Goal: Task Accomplishment & Management: Manage account settings

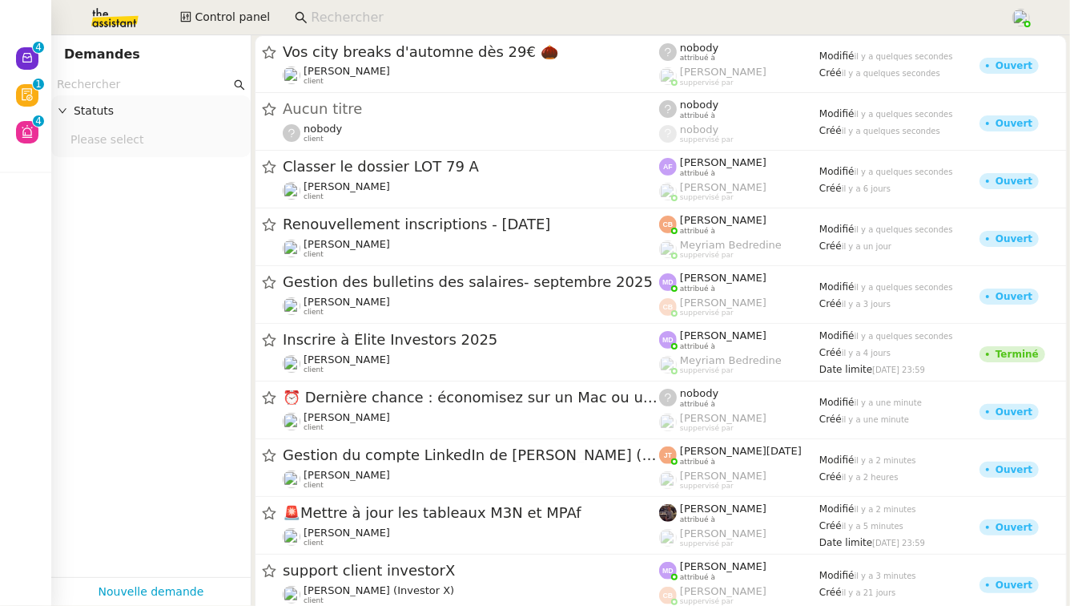
click at [320, 26] on input at bounding box center [652, 18] width 683 height 22
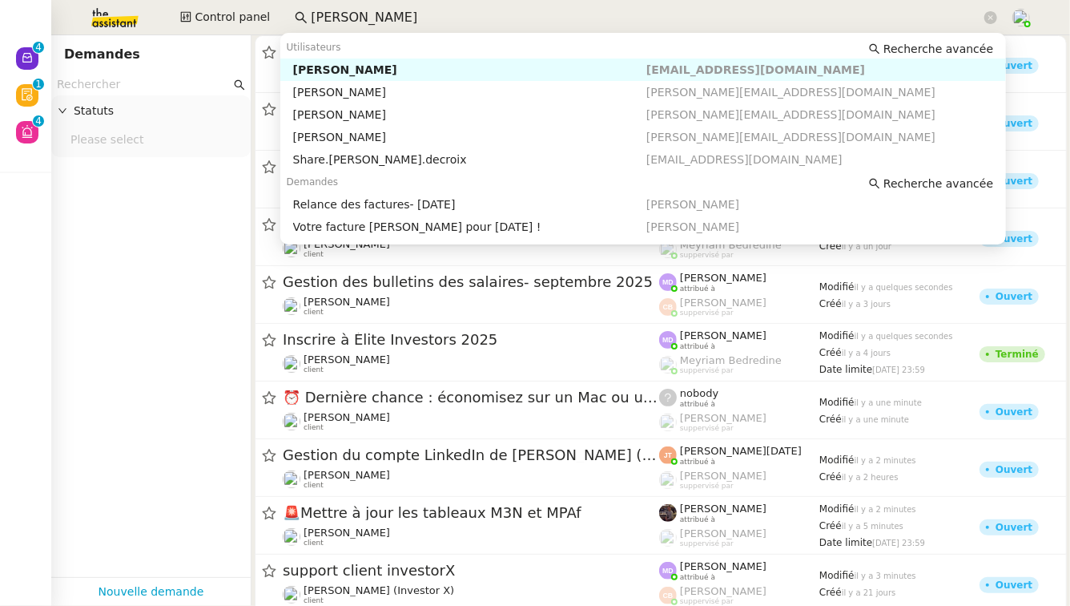
type input "[PERSON_NAME]"
click at [381, 57] on div "Utilisateurs Recherche avancée" at bounding box center [643, 47] width 727 height 22
click at [381, 69] on div "[PERSON_NAME]" at bounding box center [469, 69] width 353 height 14
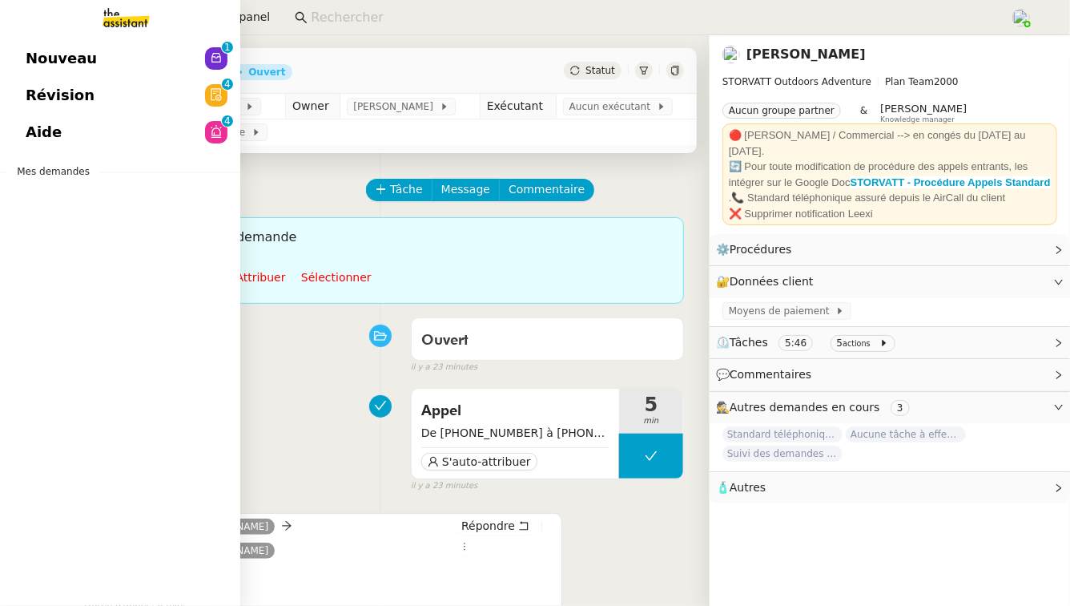
click at [81, 136] on link "Aide 0 1 2 3 4 5 6 7 8 9" at bounding box center [120, 132] width 240 height 37
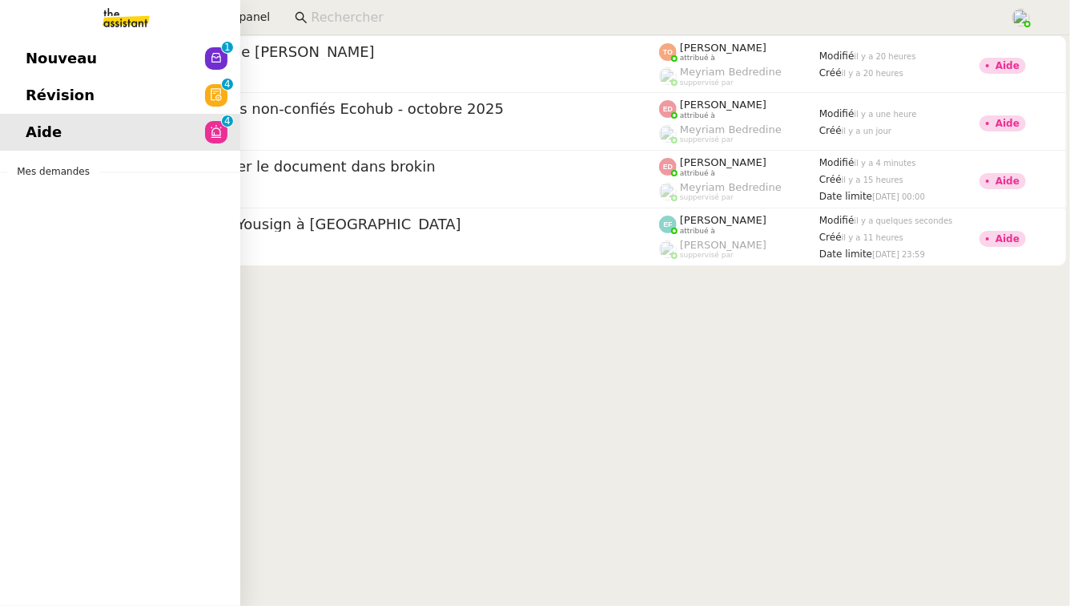
click at [107, 108] on link "Révision 0 1 2 3 4 5 6 7 8 9" at bounding box center [120, 95] width 240 height 37
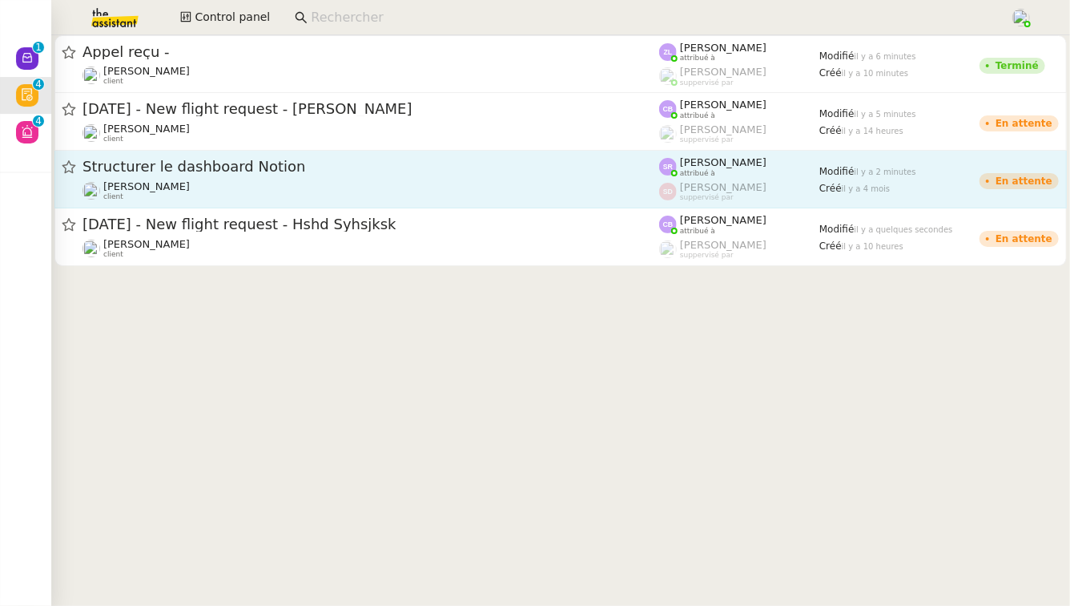
click at [439, 167] on span "Structurer le dashboard Notion" at bounding box center [371, 166] width 577 height 14
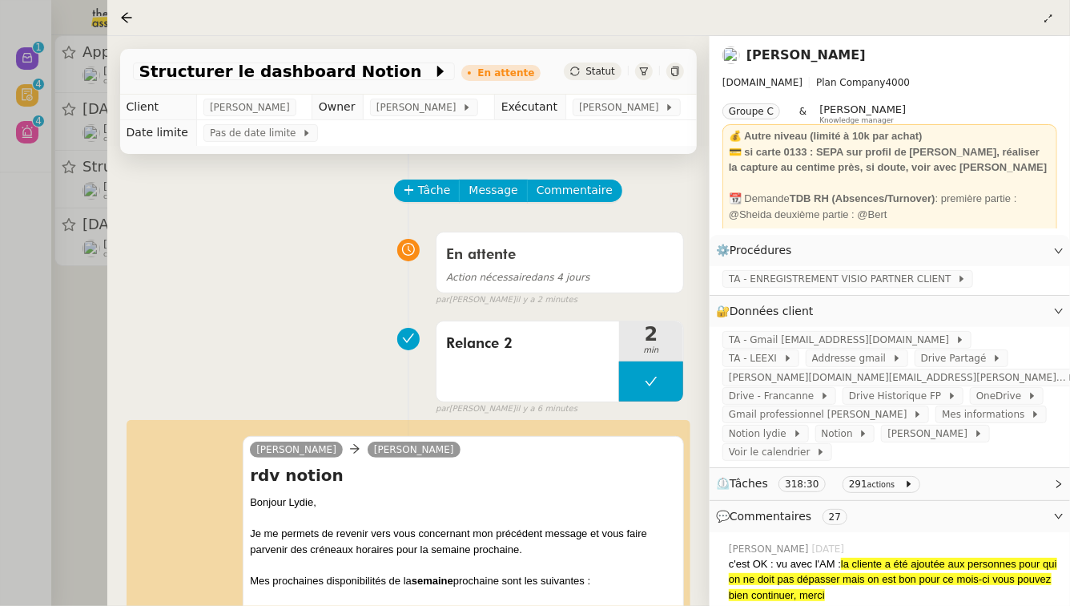
click at [18, 289] on div at bounding box center [535, 303] width 1070 height 606
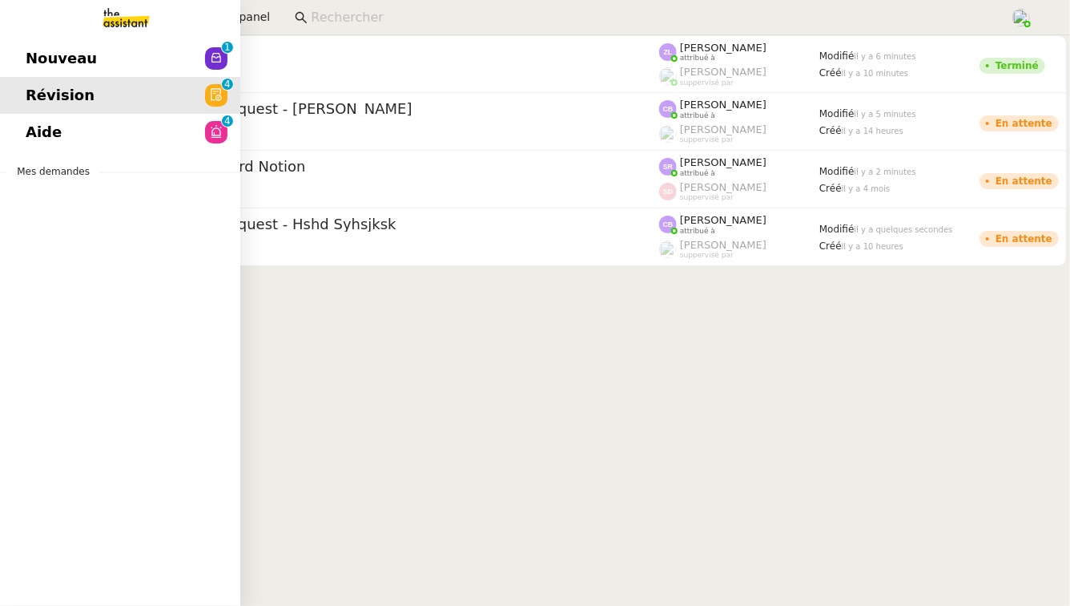
click at [30, 54] on span "Nouveau" at bounding box center [61, 58] width 71 height 24
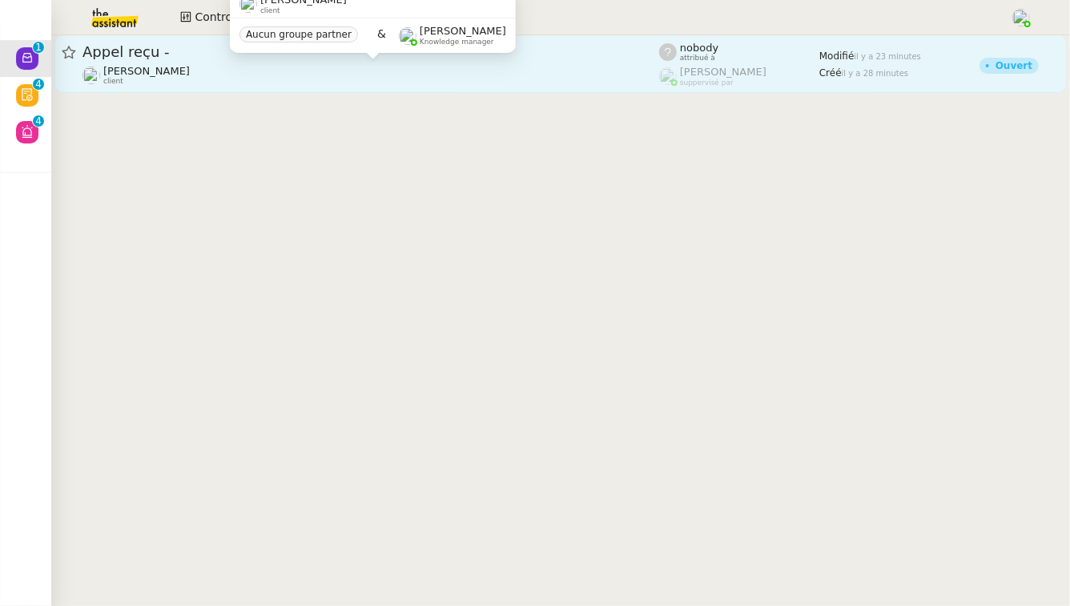
click at [239, 82] on div "[PERSON_NAME] client" at bounding box center [371, 75] width 577 height 21
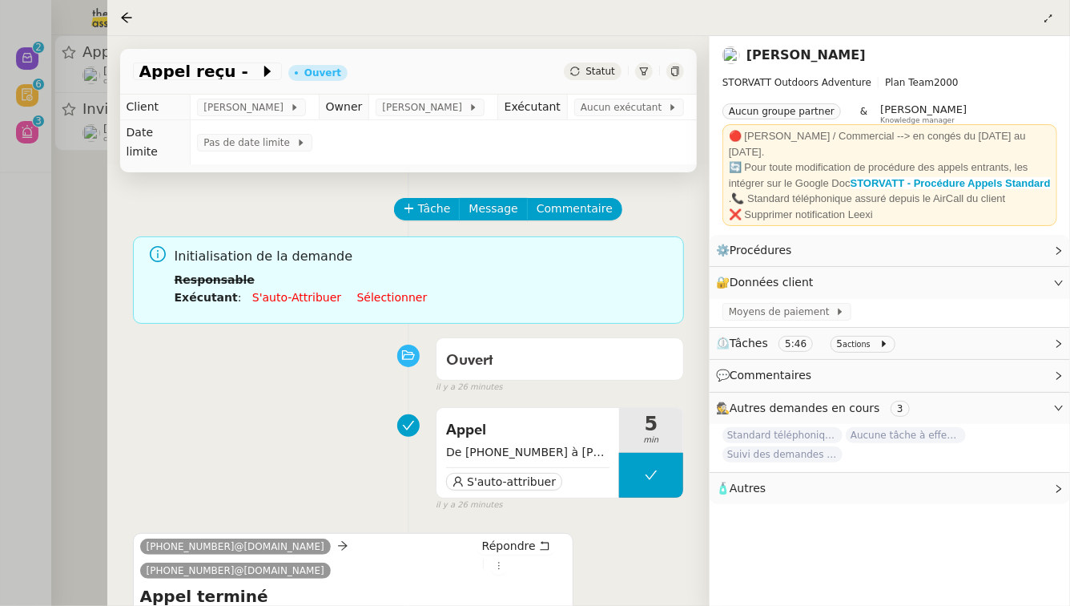
click at [73, 173] on div at bounding box center [535, 303] width 1070 height 606
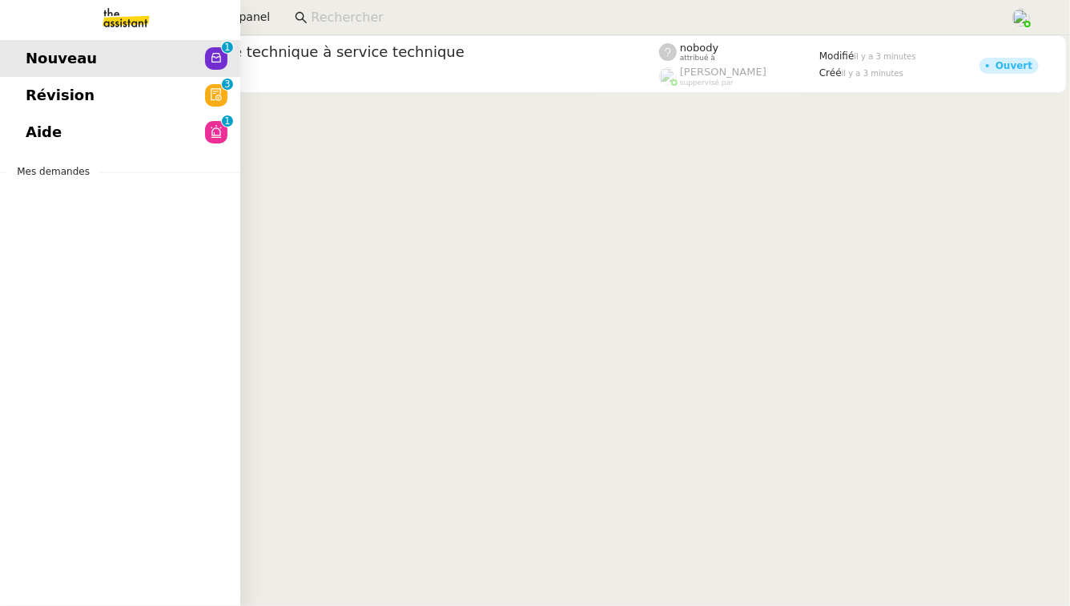
click at [39, 126] on span "Aide" at bounding box center [44, 132] width 36 height 24
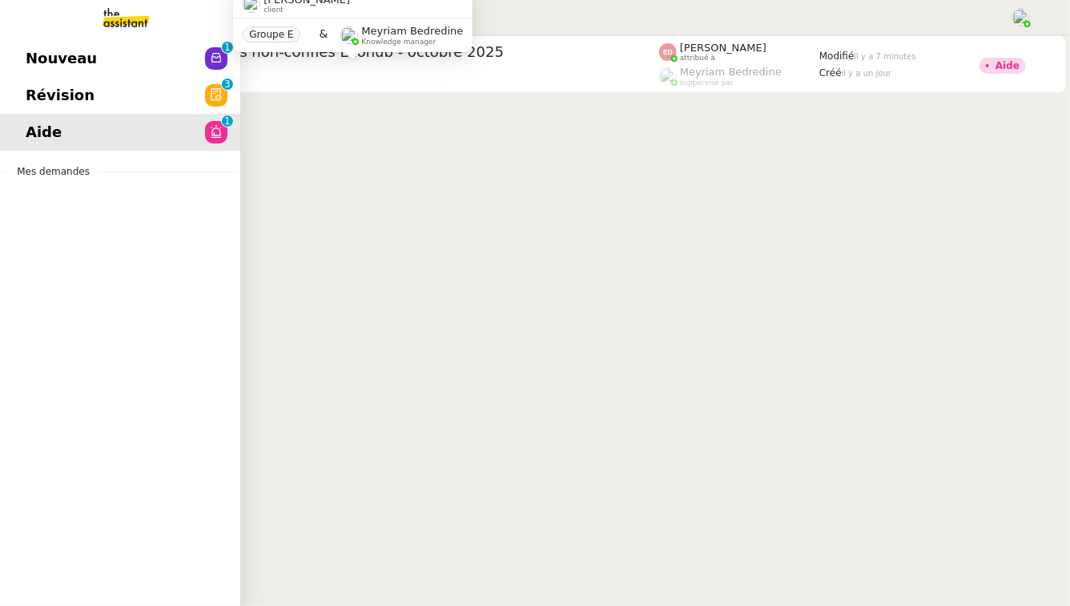
click at [3, 94] on link "Révision 0 1 2 3 4 5 6 7 8 9" at bounding box center [120, 95] width 240 height 37
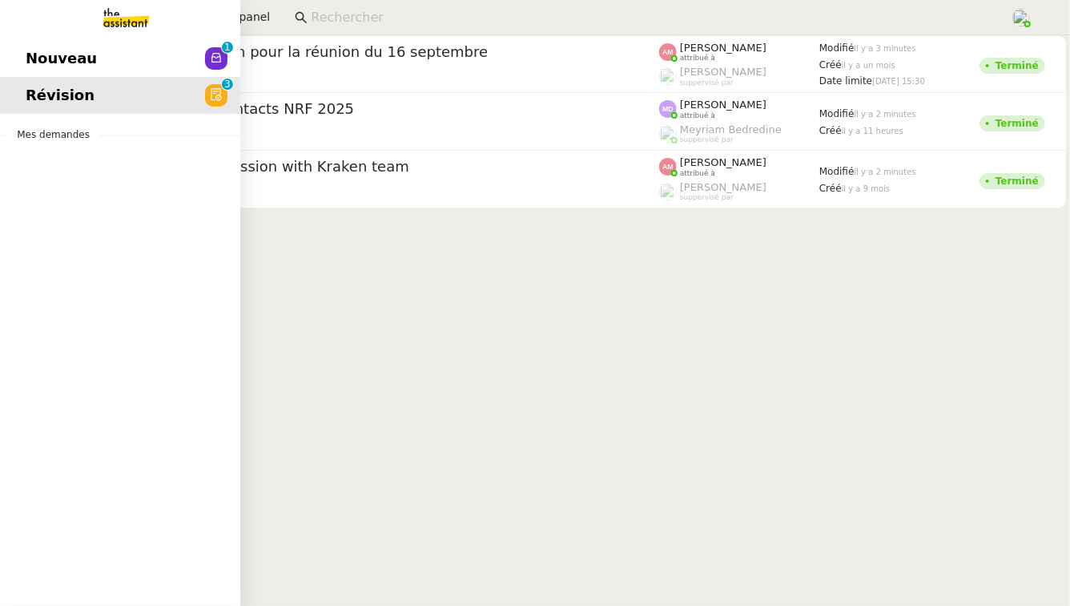
click at [68, 36] on div "Nouveau 0 1 2 3 4 5 6 7 8 9 Révision 0 1 2 3 4 5 6 7 8 9 Mes demandes" at bounding box center [120, 320] width 240 height 570
click at [92, 61] on link "Nouveau 0 1 2 3 4 5 6 7 8 9" at bounding box center [120, 58] width 240 height 37
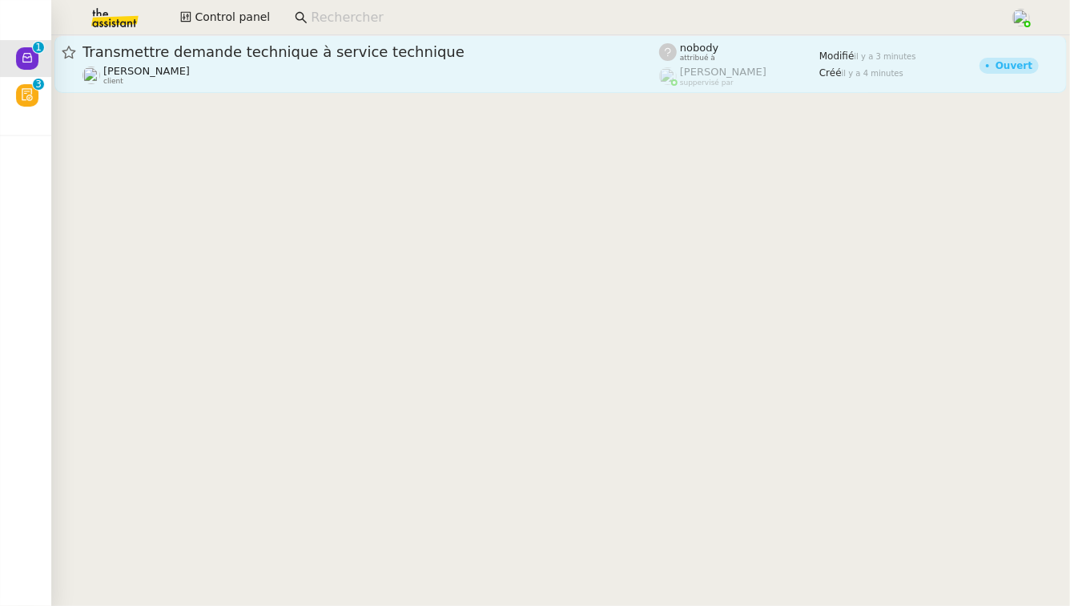
click at [381, 54] on span "Transmettre demande technique à service technique" at bounding box center [371, 52] width 577 height 14
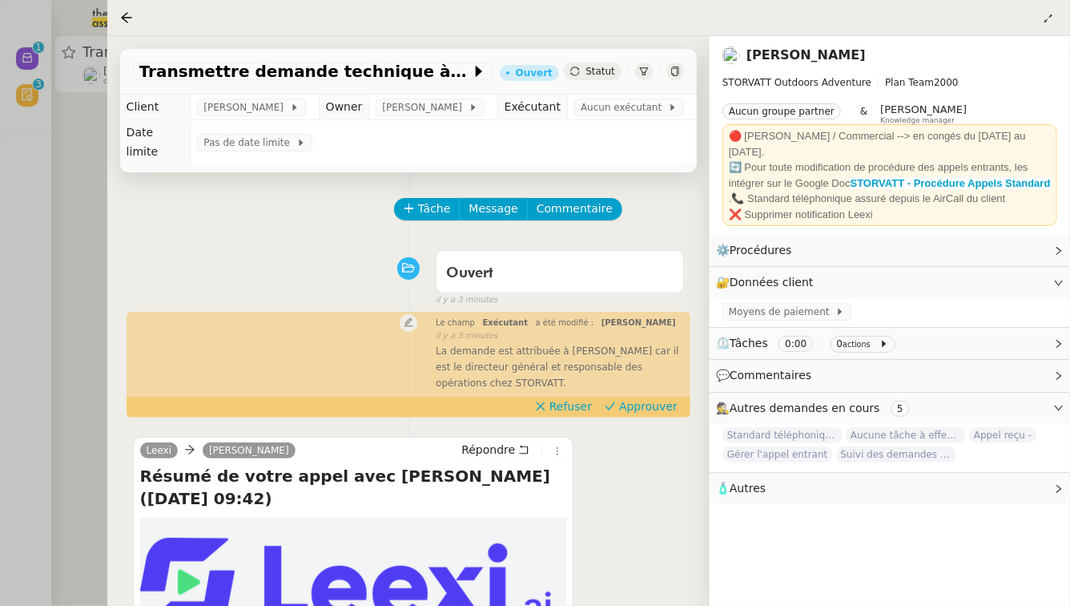
scroll to position [179, 0]
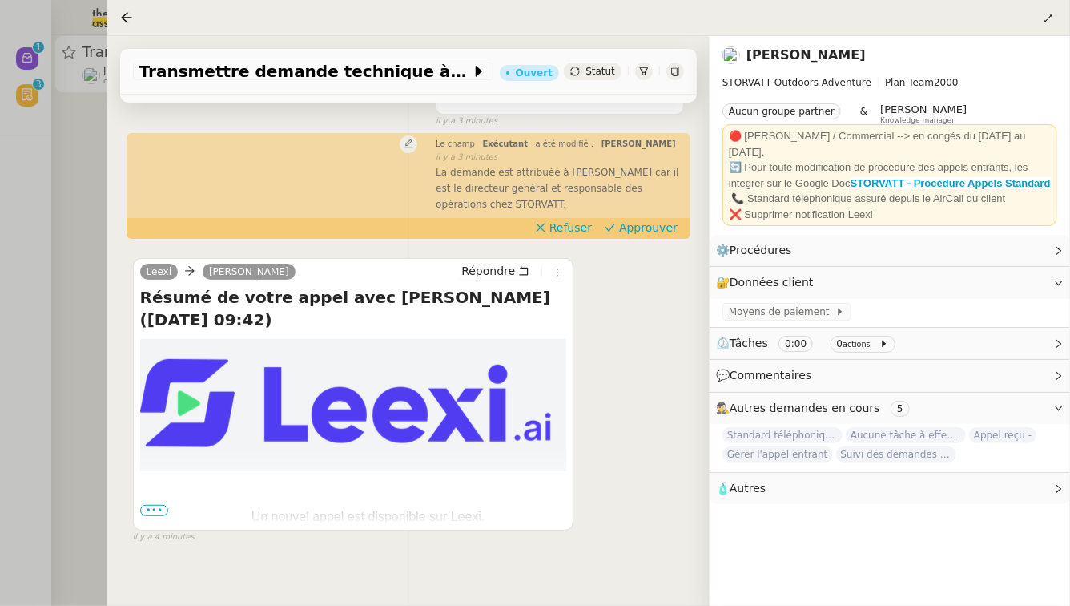
click at [30, 343] on div at bounding box center [535, 303] width 1070 height 606
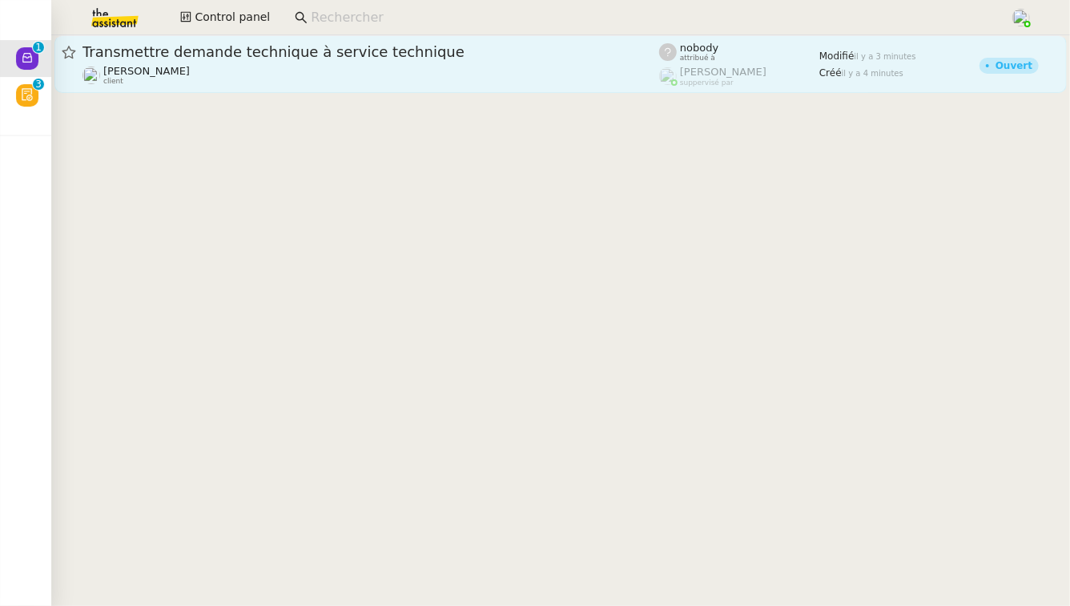
click at [463, 66] on div "[PERSON_NAME] client" at bounding box center [371, 75] width 577 height 21
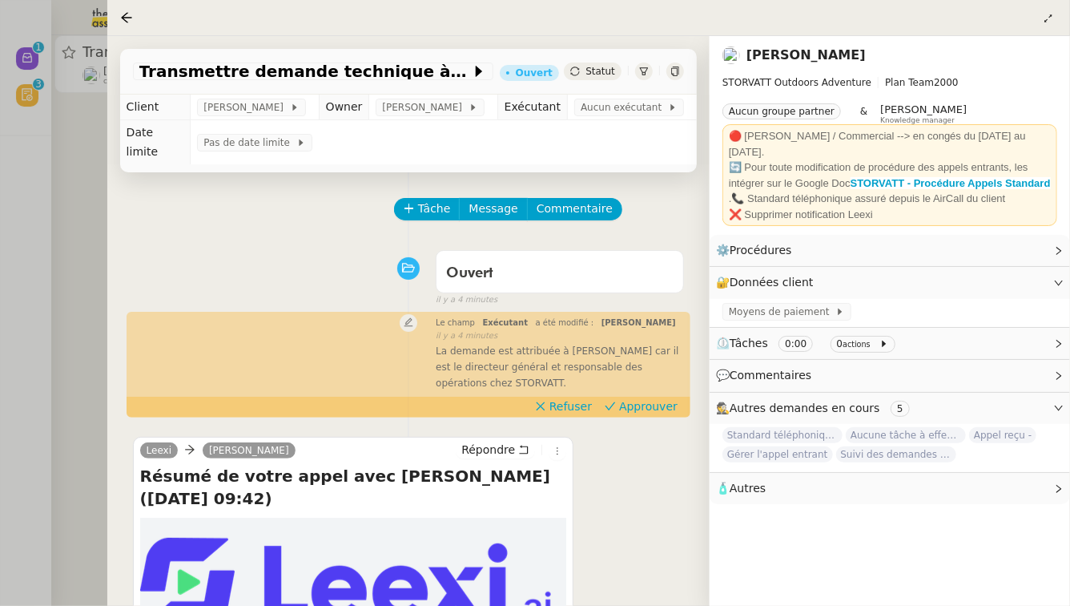
click at [57, 296] on div at bounding box center [535, 303] width 1070 height 606
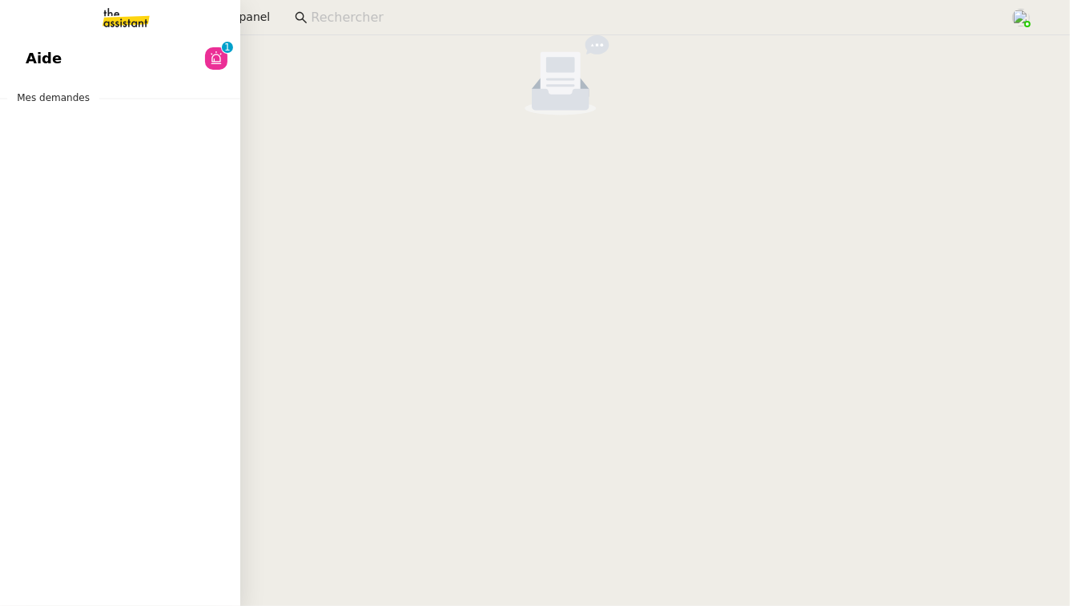
click at [17, 55] on link "Aide 0 1 2 3 4 5 6 7 8 9" at bounding box center [120, 58] width 240 height 37
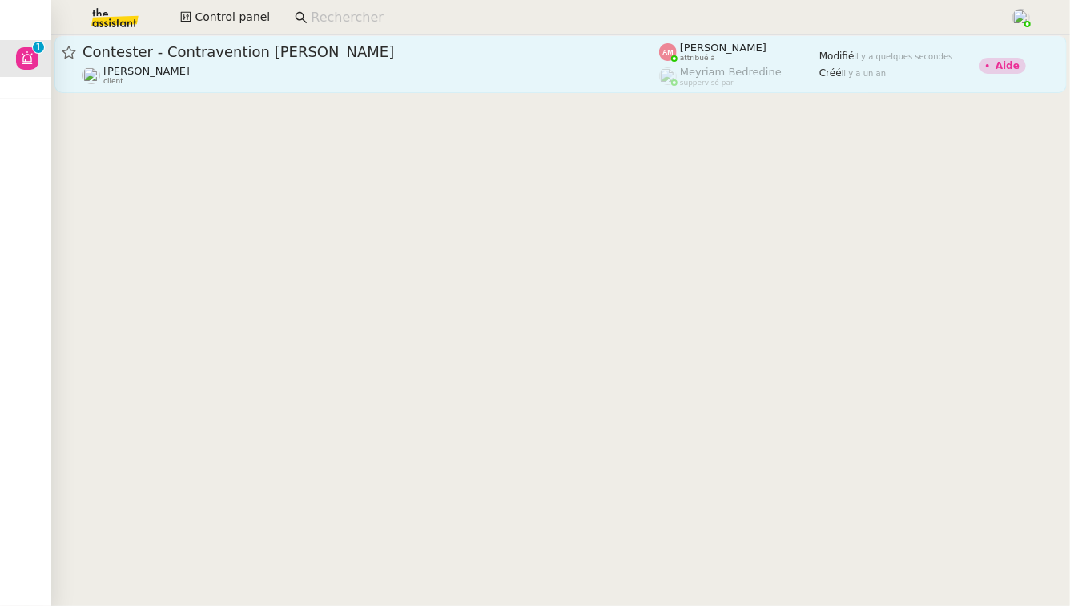
click at [368, 67] on div "[PERSON_NAME] client" at bounding box center [371, 75] width 577 height 21
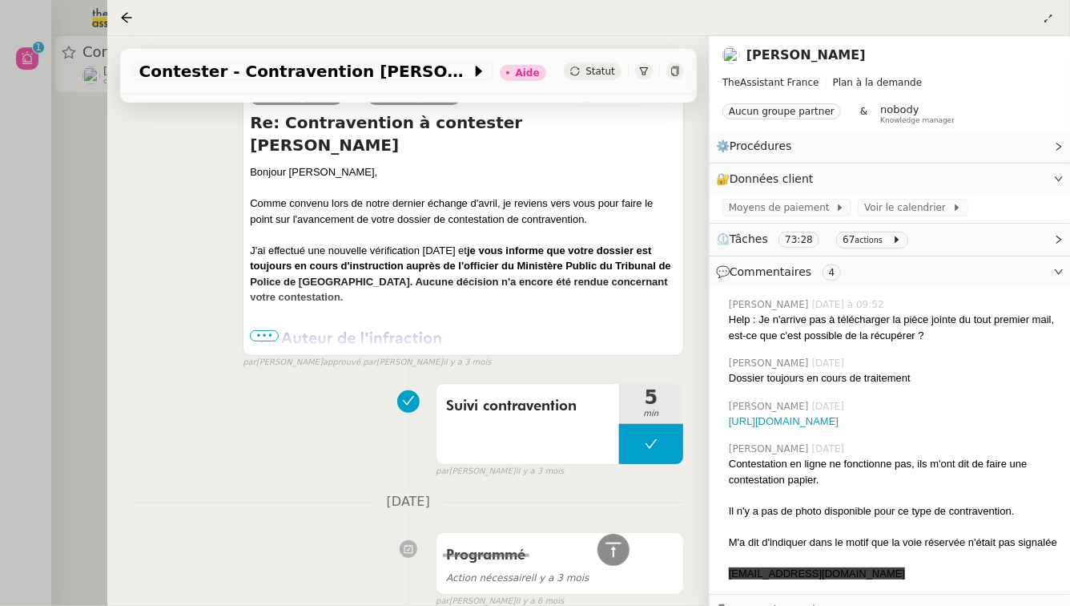
scroll to position [424, 0]
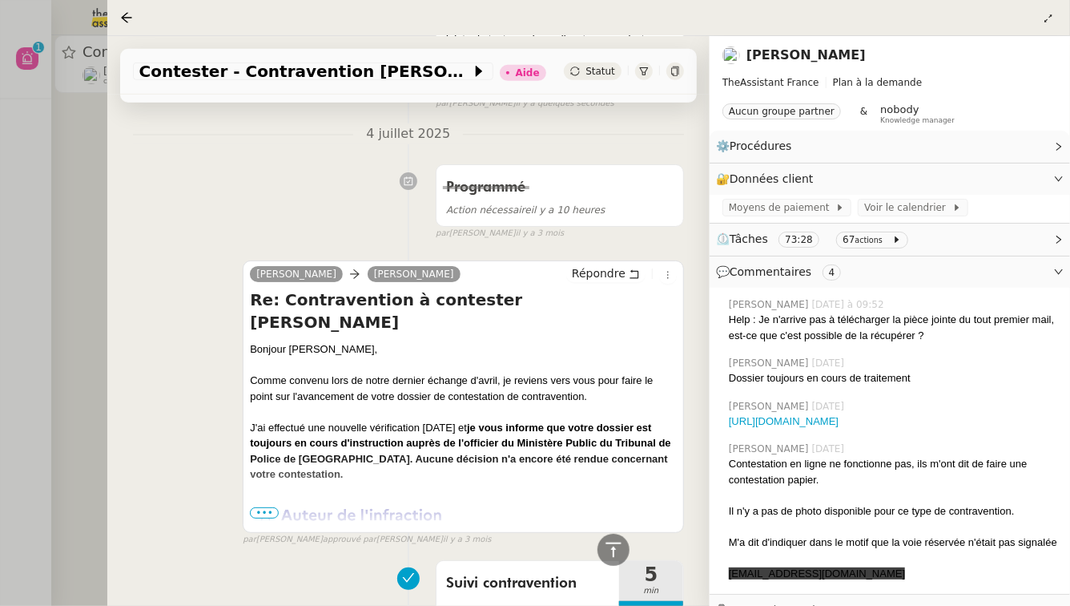
click at [46, 199] on div at bounding box center [535, 303] width 1070 height 606
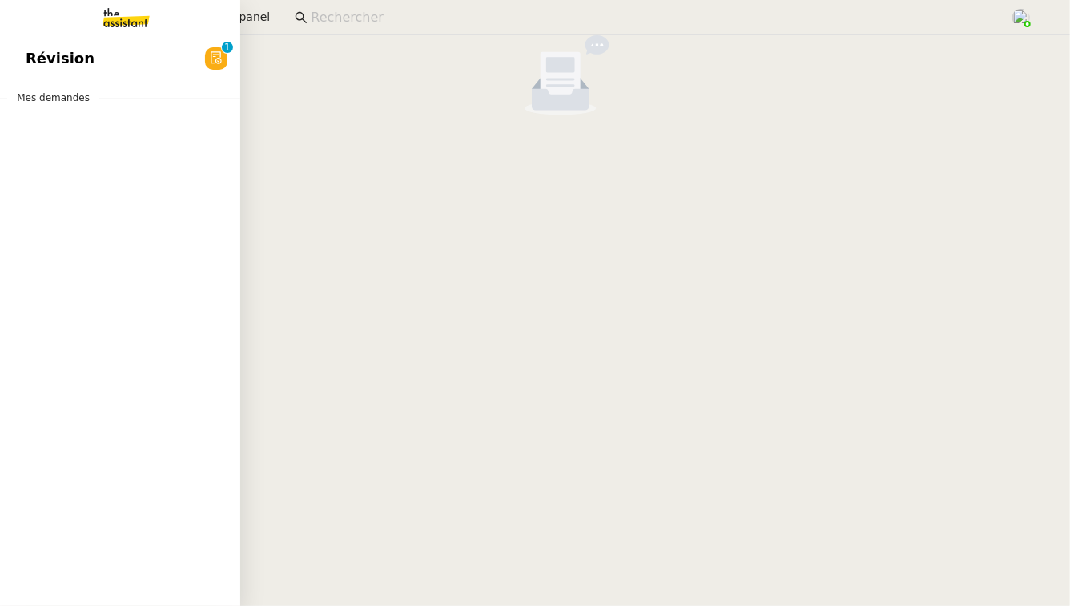
click at [26, 62] on span "Révision" at bounding box center [60, 58] width 69 height 24
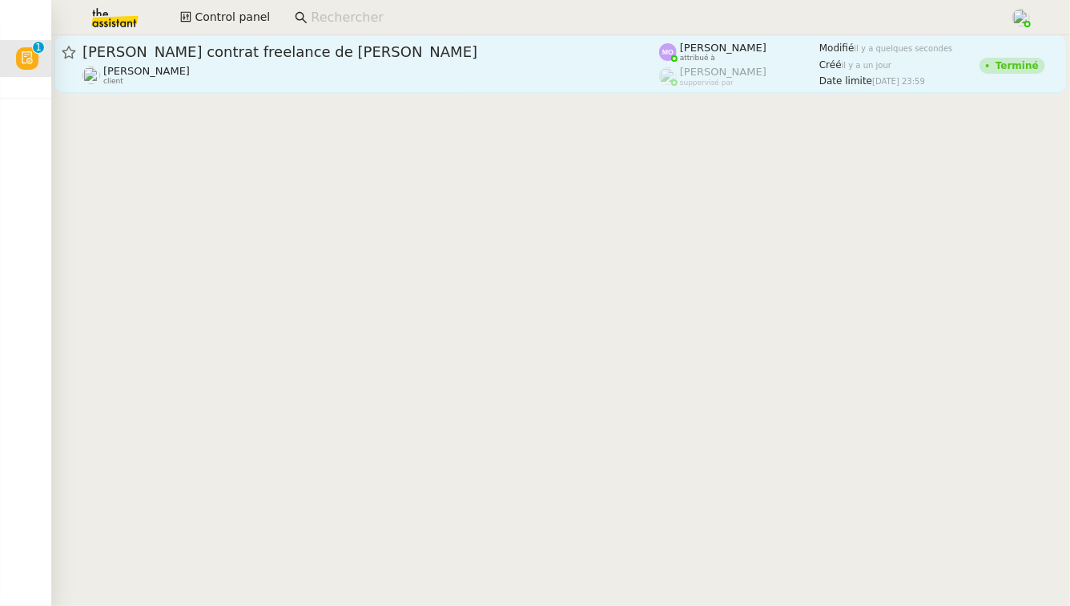
click at [361, 58] on span "[PERSON_NAME] contrat freelance de [PERSON_NAME]" at bounding box center [371, 52] width 577 height 14
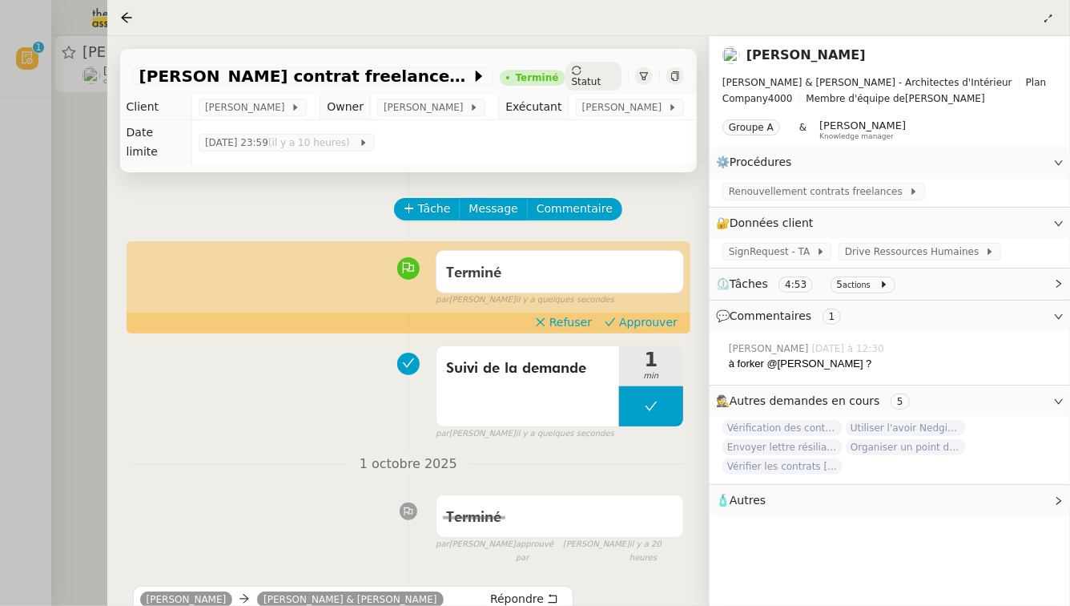
click at [49, 240] on div at bounding box center [535, 303] width 1070 height 606
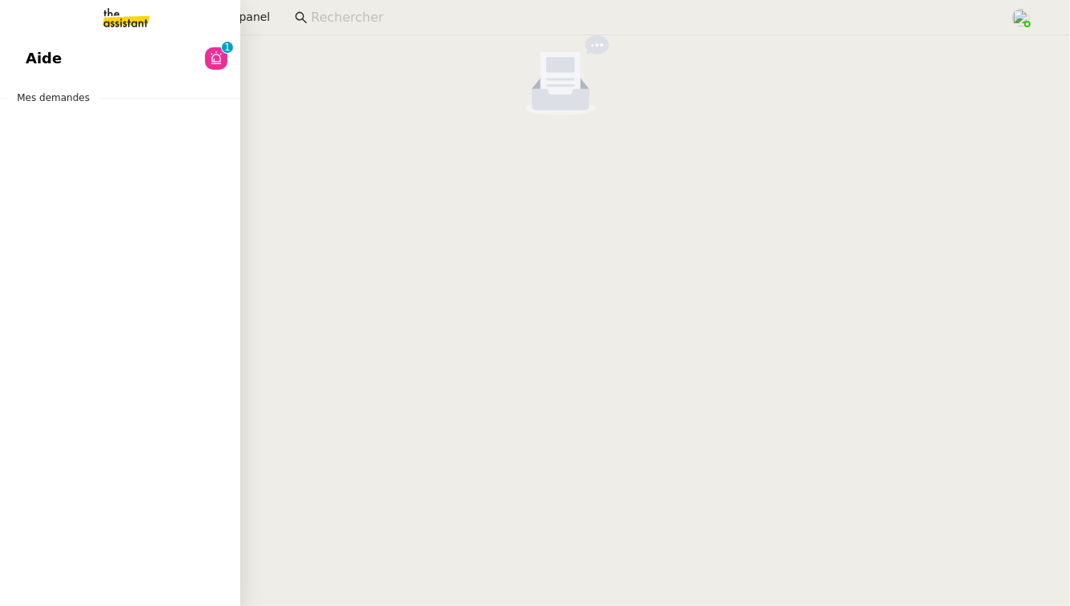
click at [11, 56] on link "Aide 0 1 2 3 4 5 6 7 8 9" at bounding box center [120, 58] width 240 height 37
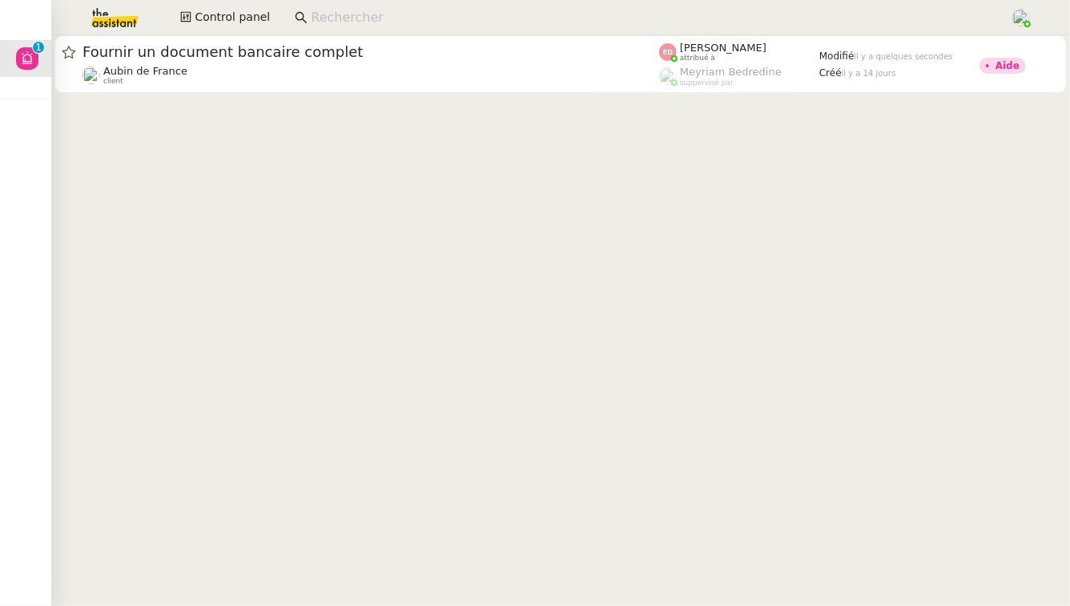
click at [384, 75] on div "Aubin de France client" at bounding box center [371, 75] width 577 height 21
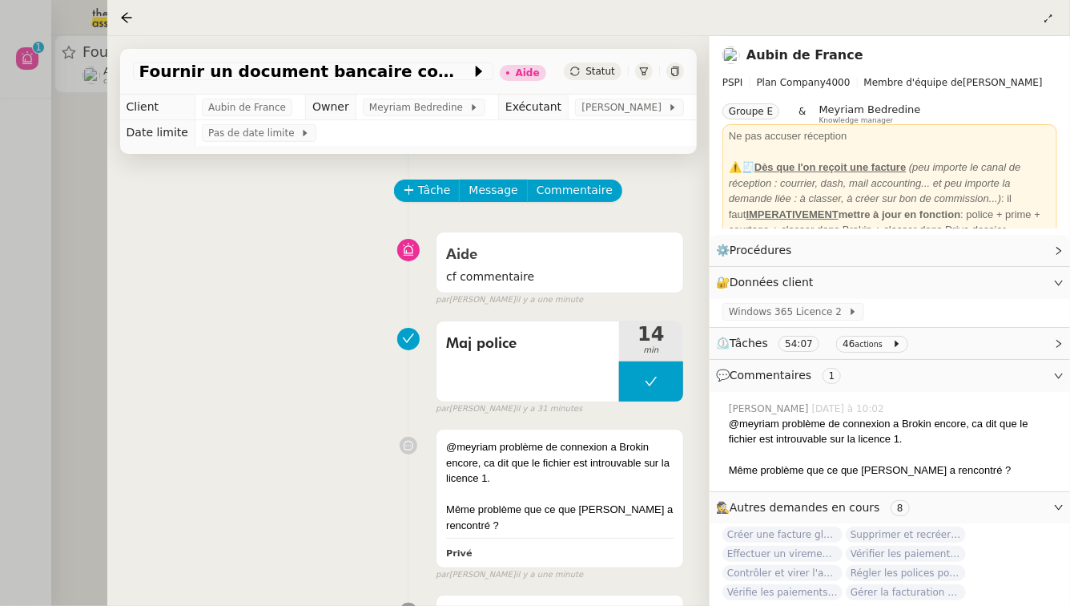
click at [62, 263] on div at bounding box center [535, 303] width 1070 height 606
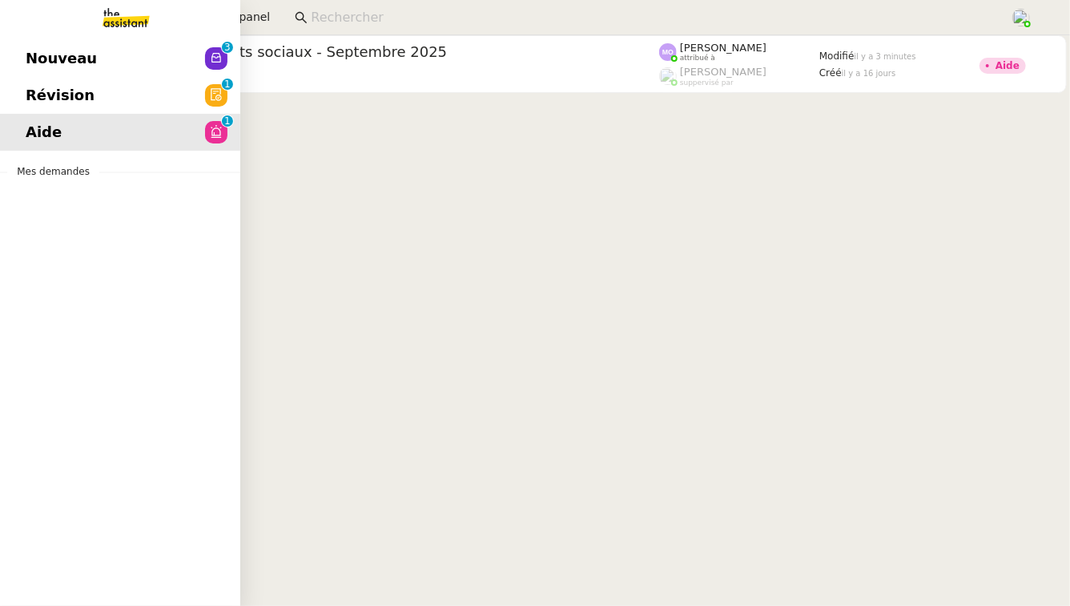
click at [86, 61] on span "Nouveau" at bounding box center [61, 58] width 71 height 24
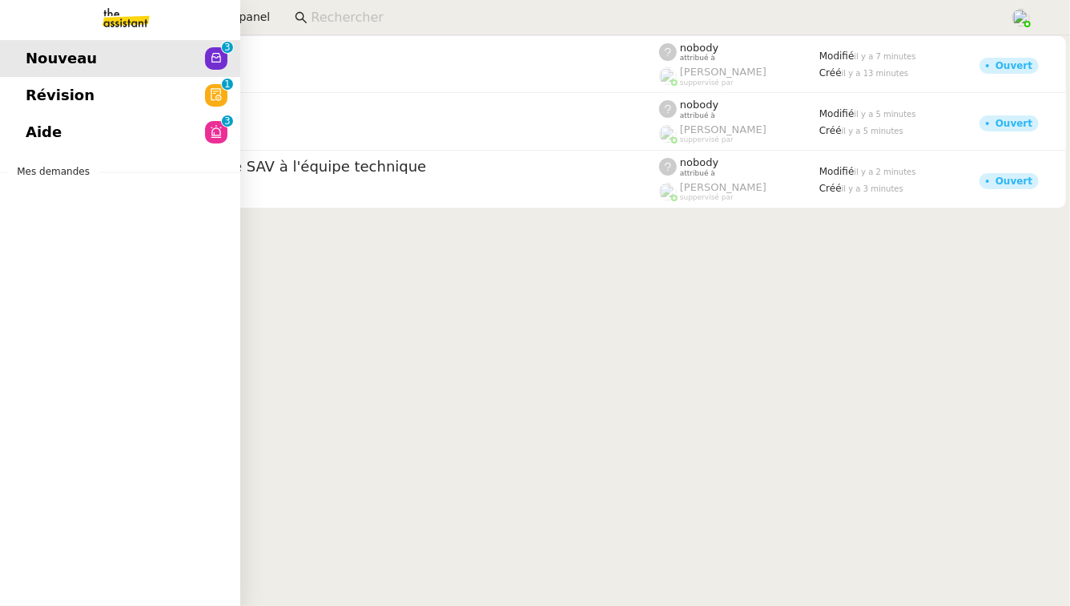
click at [192, 96] on link "Révision 0 1 2 3 4 5 6 7 8 9" at bounding box center [120, 95] width 240 height 37
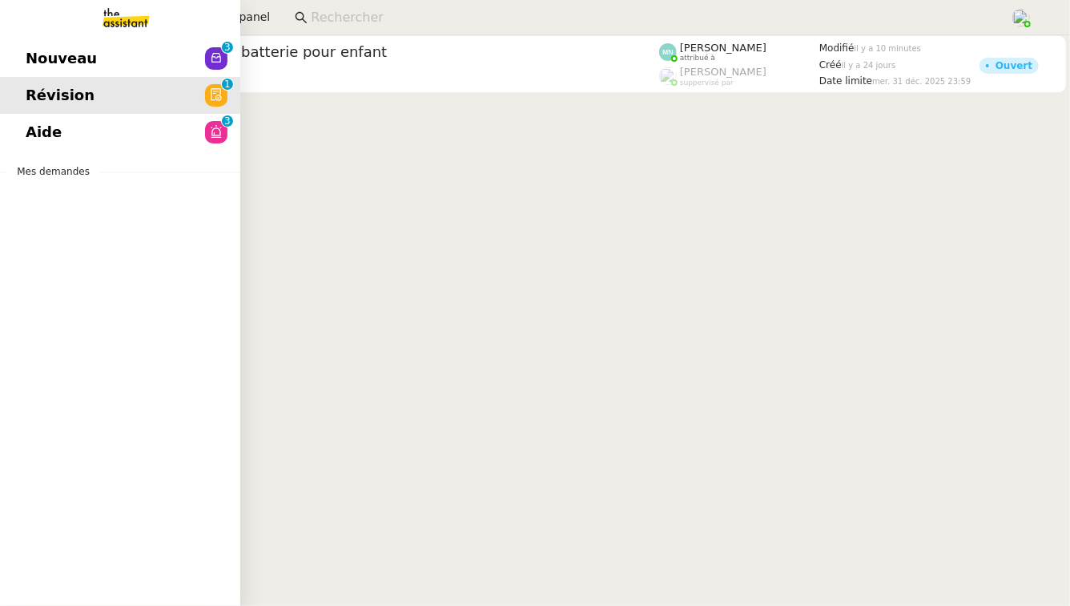
click at [58, 132] on link "Aide 0 1 2 3 4 5 6 7 8 9" at bounding box center [120, 132] width 240 height 37
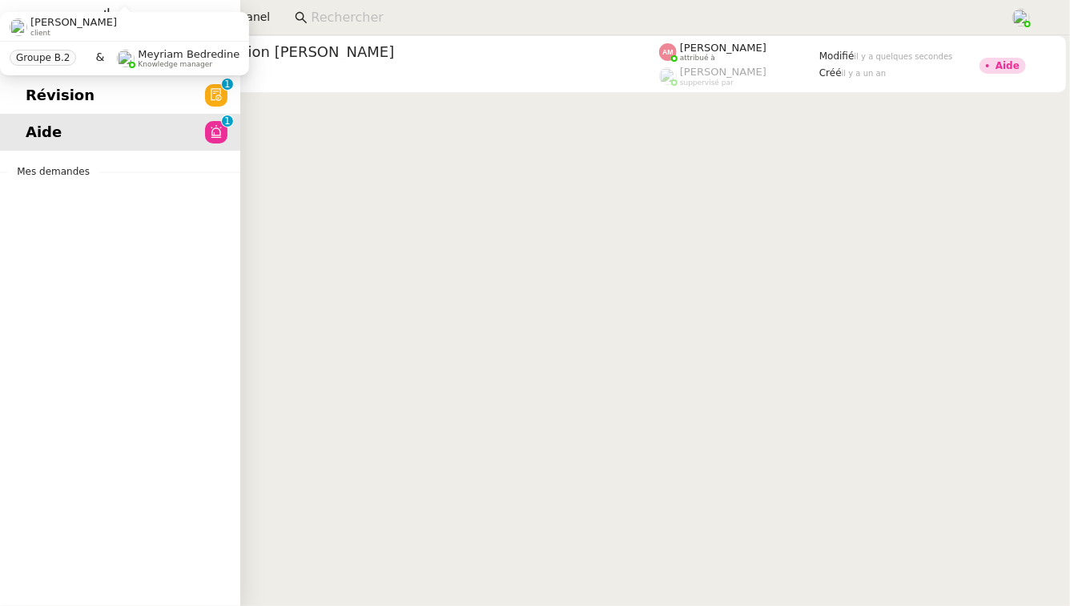
click at [42, 94] on span "Révision" at bounding box center [60, 95] width 69 height 24
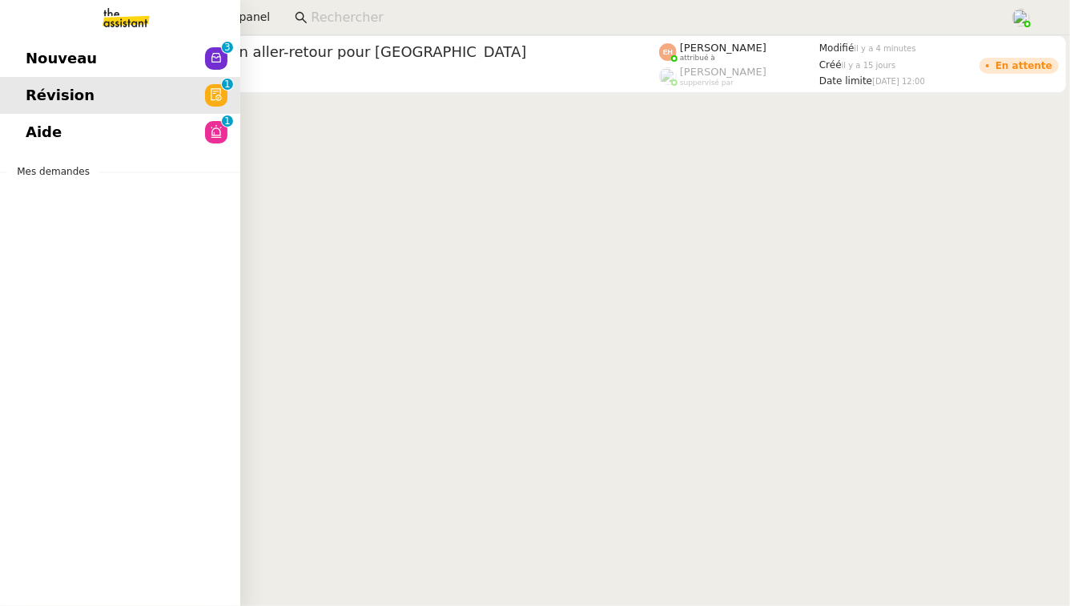
click at [43, 54] on span "Nouveau" at bounding box center [61, 58] width 71 height 24
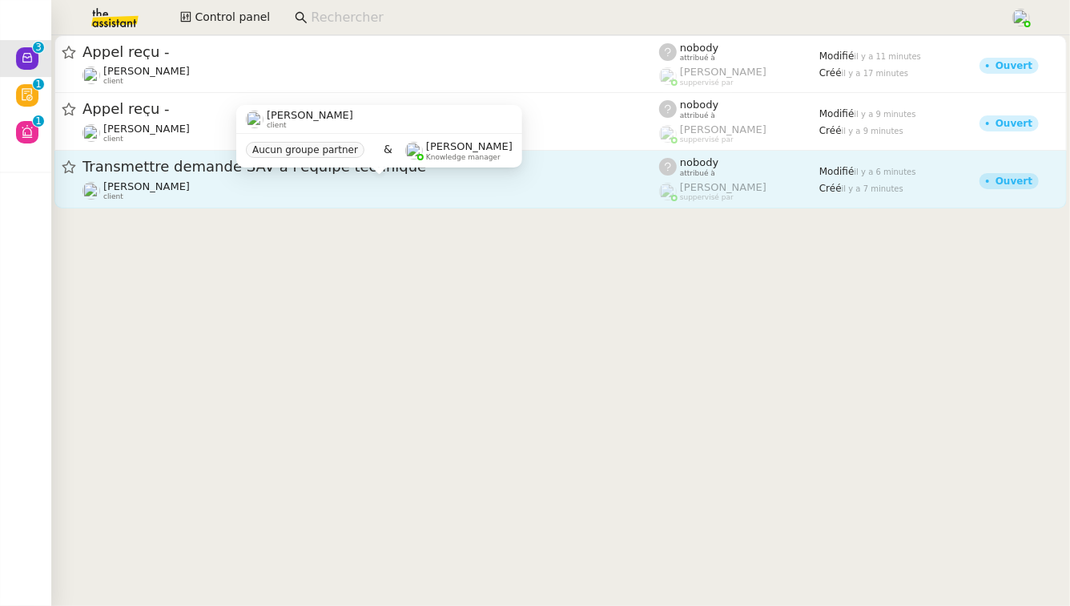
click at [485, 179] on div "[PERSON_NAME] client Aucun groupe partner & [PERSON_NAME] Knowledge manager" at bounding box center [379, 142] width 286 height 75
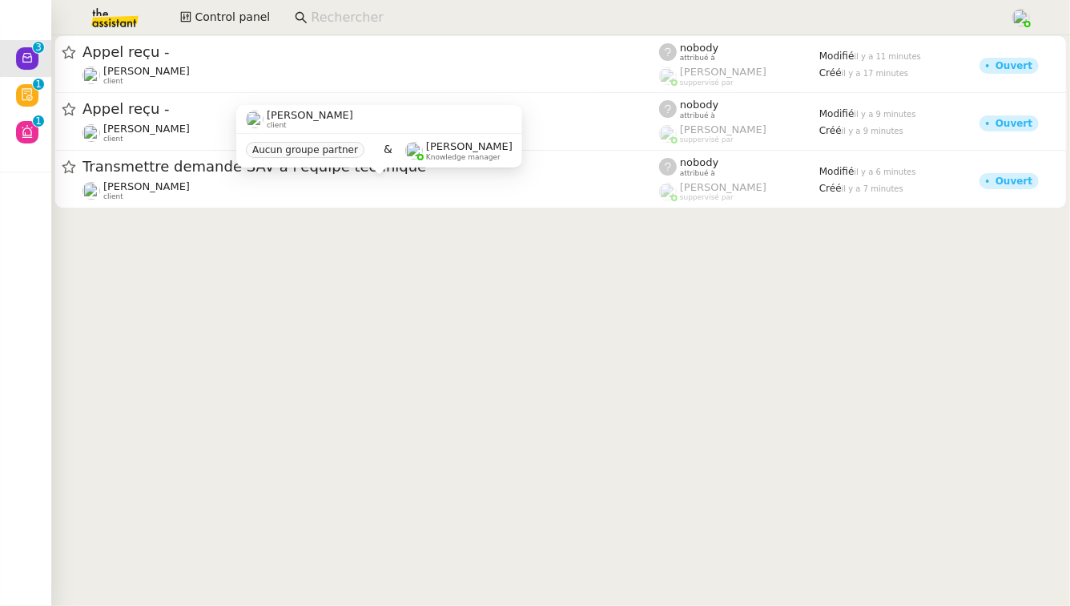
click at [264, 174] on div "[PERSON_NAME] client Aucun groupe partner & [PERSON_NAME] Knowledge manager" at bounding box center [379, 142] width 286 height 75
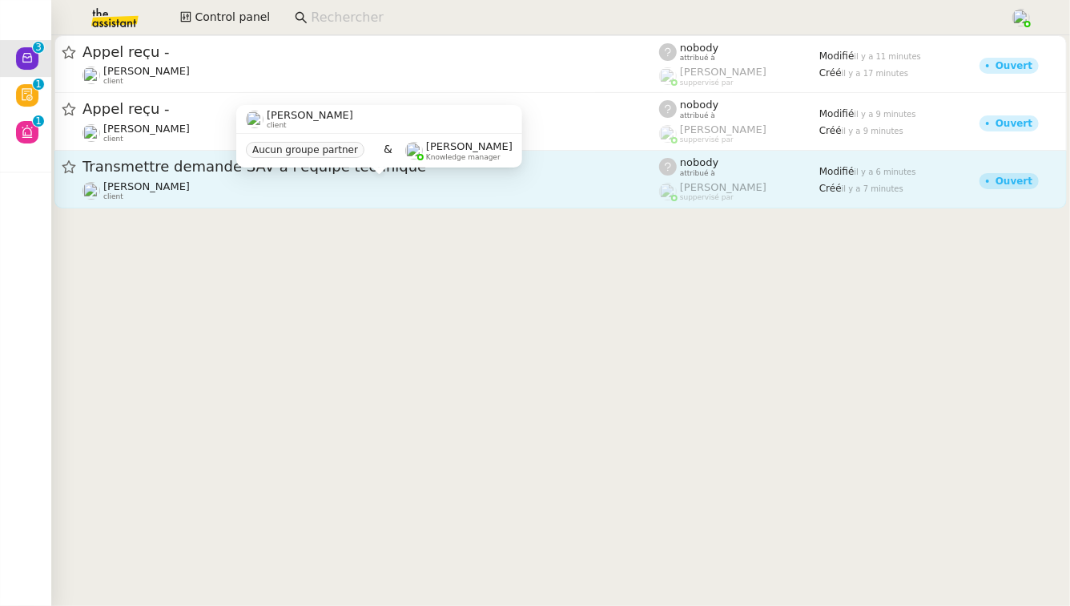
click at [103, 167] on span "Transmettre demande SAV à l'équipe technique" at bounding box center [371, 166] width 577 height 14
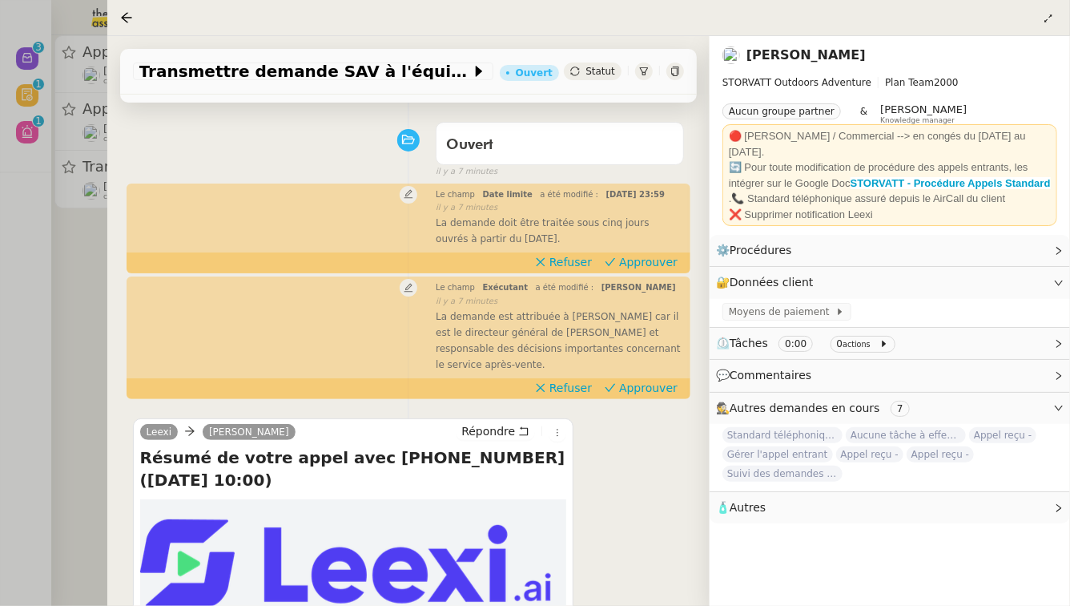
scroll to position [75, 0]
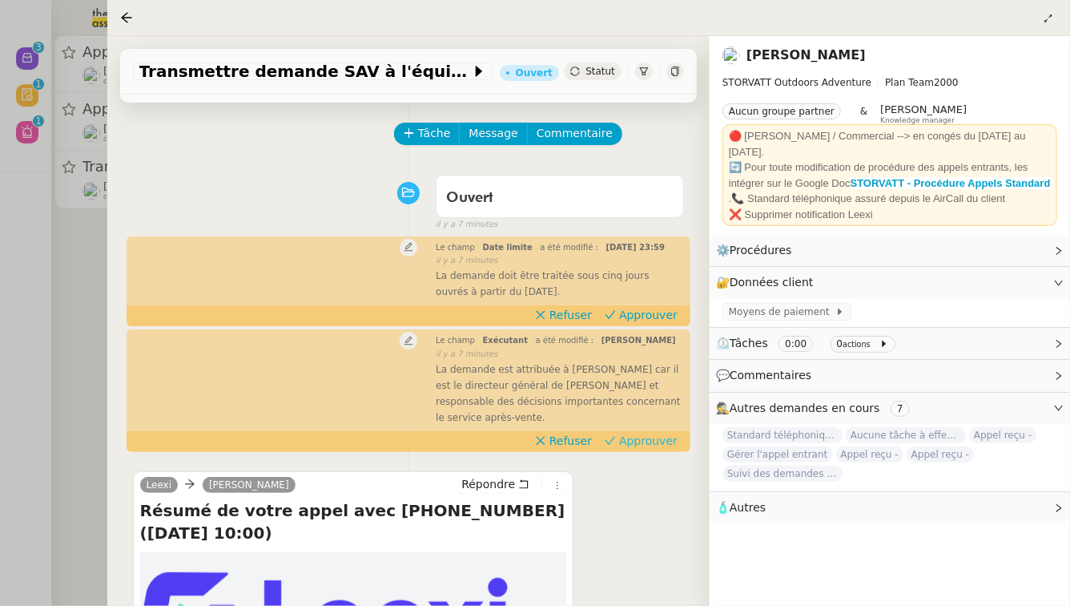
click at [660, 449] on span "Approuver" at bounding box center [648, 441] width 58 height 16
click at [654, 323] on span "Approuver" at bounding box center [648, 315] width 58 height 16
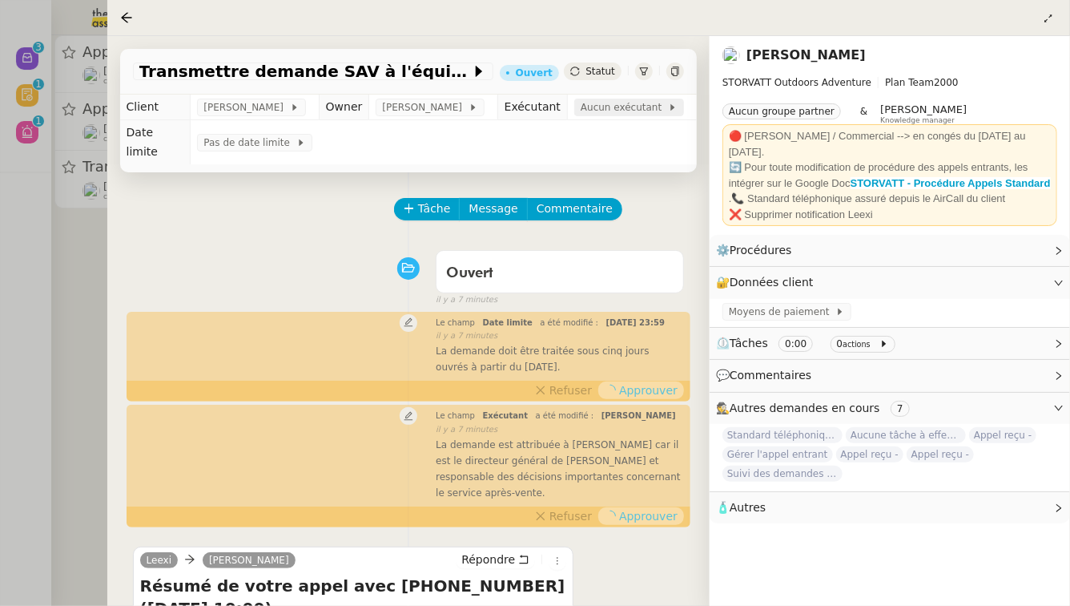
click at [610, 108] on span "Aucun exécutant" at bounding box center [624, 107] width 87 height 16
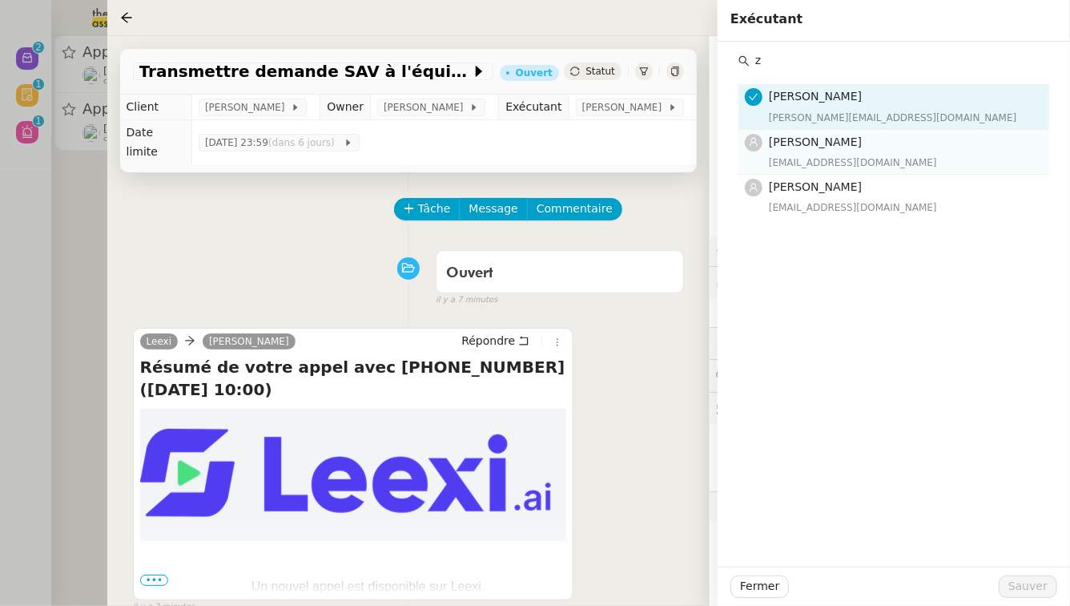
type input "z"
click at [851, 142] on span "[PERSON_NAME]" at bounding box center [815, 141] width 93 height 13
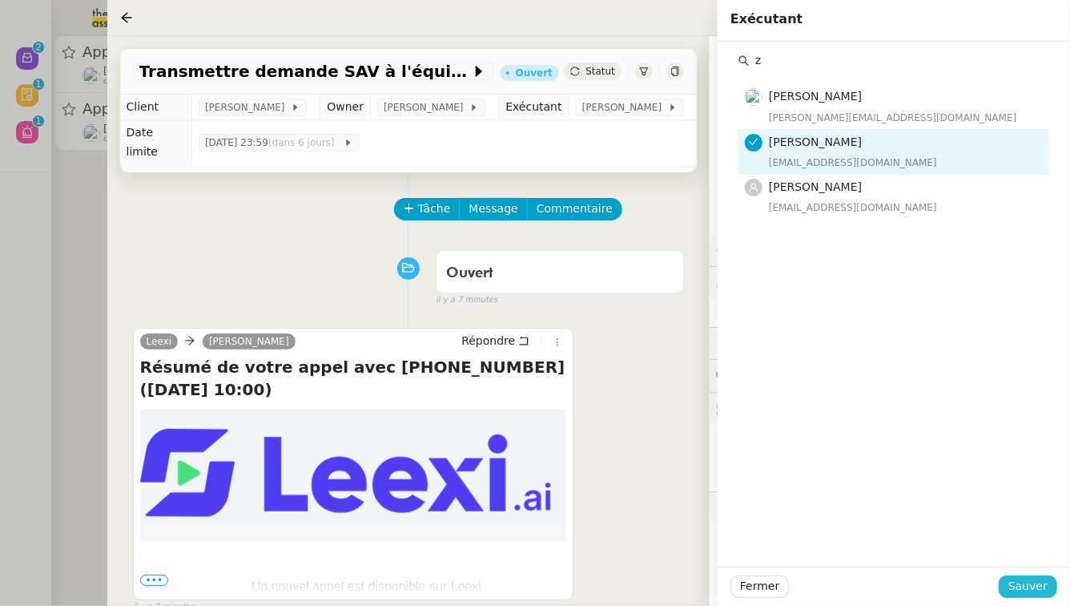
click at [1033, 580] on span "Sauver" at bounding box center [1028, 586] width 39 height 18
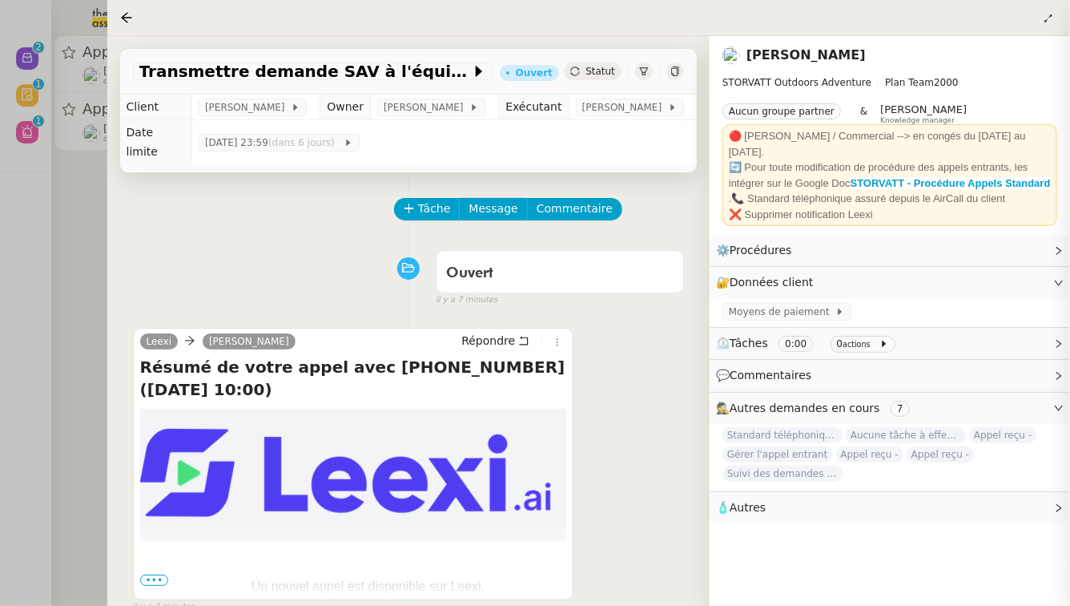
click at [110, 304] on div "Tâche Message Commentaire Veuillez patienter une erreur s'est produite 👌👌👌 mess…" at bounding box center [408, 475] width 602 height 606
click at [63, 287] on div at bounding box center [535, 303] width 1070 height 606
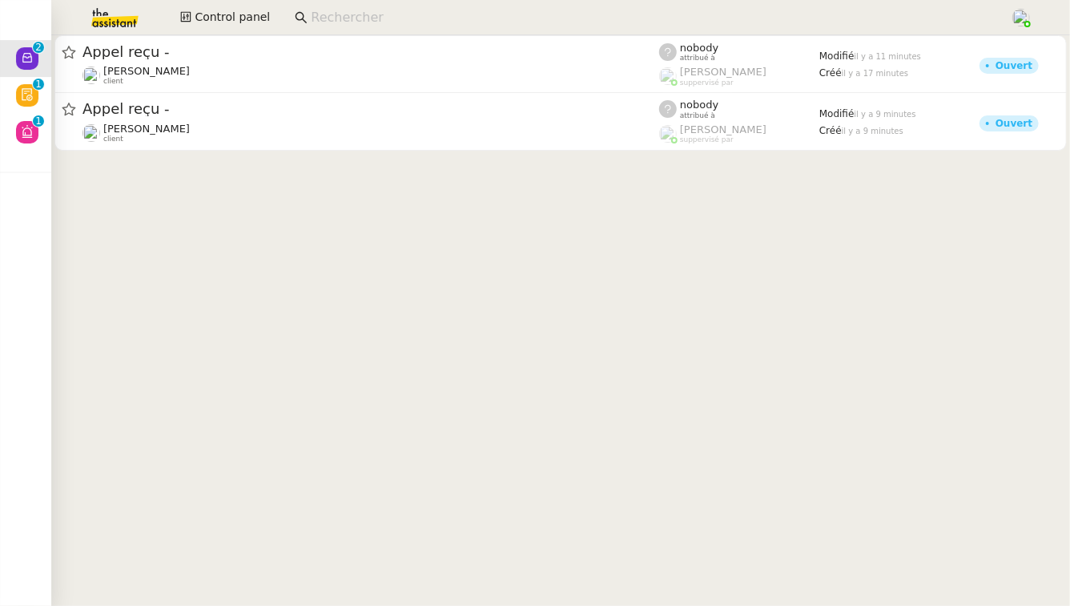
click at [301, 159] on cdk-virtual-scroll-viewport "Appel reçu - [PERSON_NAME] client nobody attribué à [PERSON_NAME] suppervisé pa…" at bounding box center [560, 320] width 1019 height 570
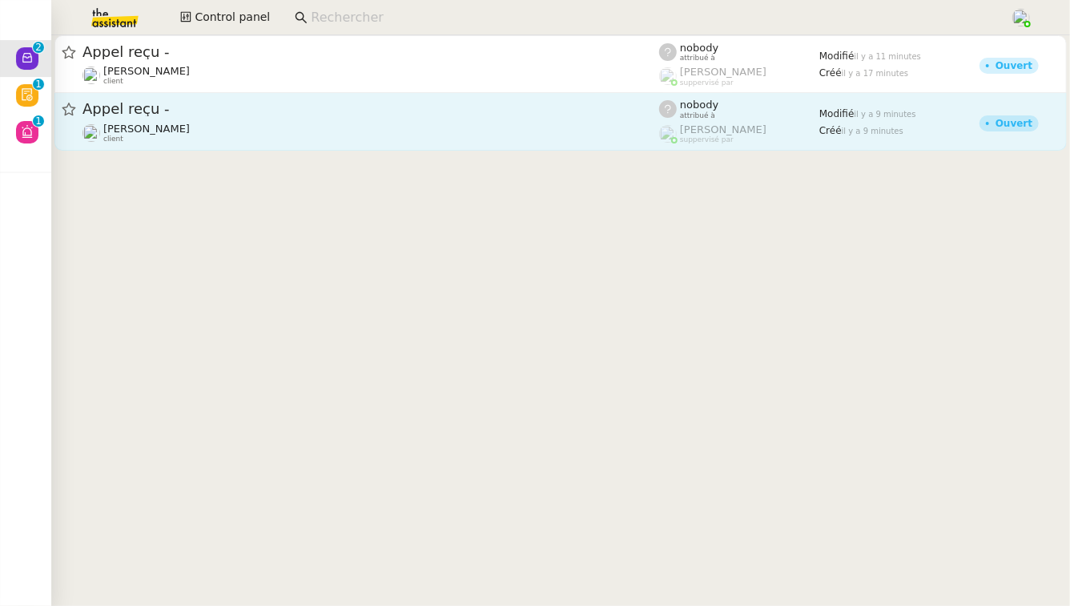
click at [312, 143] on link "Appel reçu - [PERSON_NAME] client nobody attribué à [PERSON_NAME] suppervisé pa…" at bounding box center [560, 122] width 1013 height 58
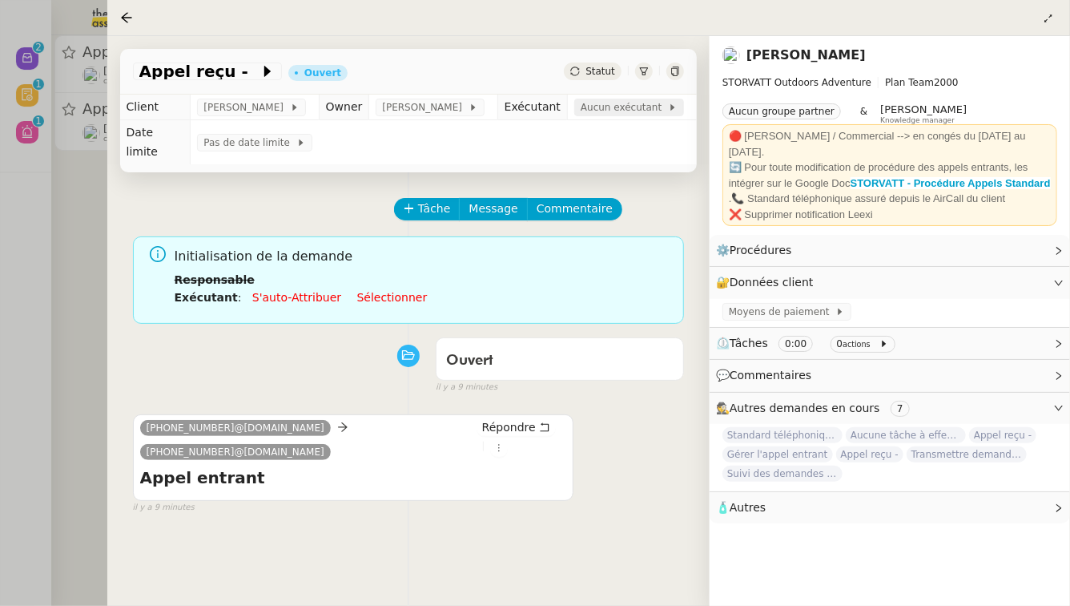
click at [618, 111] on span "Aucun exécutant" at bounding box center [624, 107] width 87 height 16
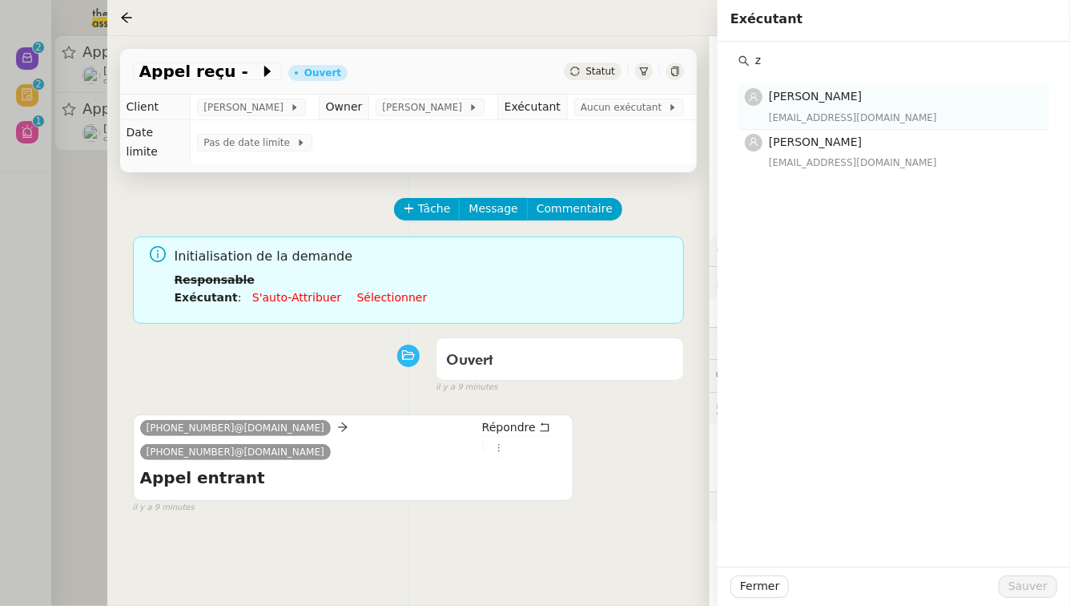
type input "z"
click at [839, 117] on div "[EMAIL_ADDRESS][DOMAIN_NAME]" at bounding box center [904, 118] width 271 height 16
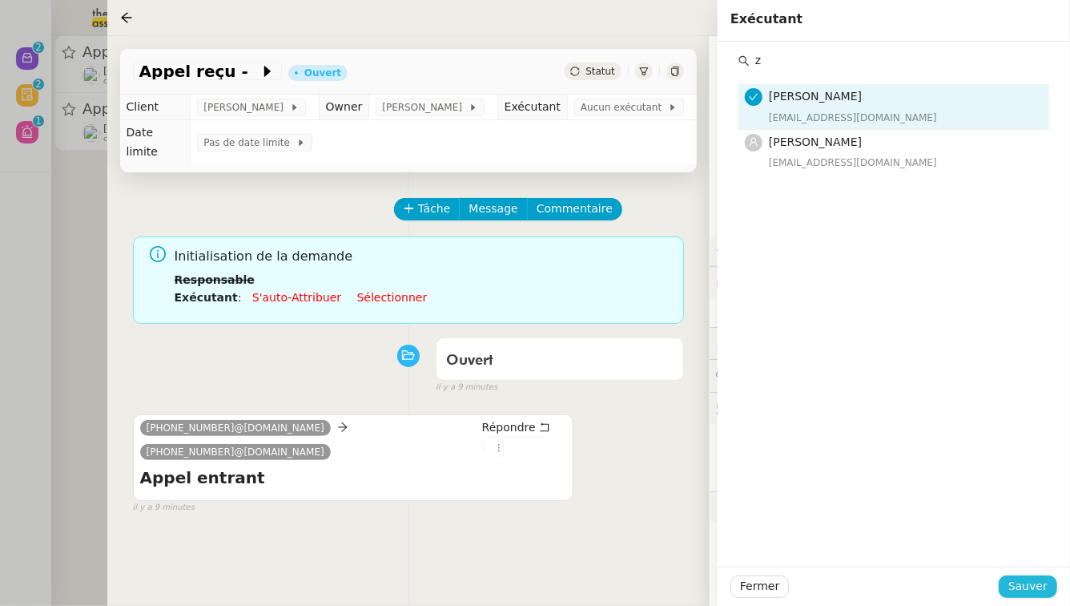
click at [1041, 587] on span "Sauver" at bounding box center [1028, 586] width 39 height 18
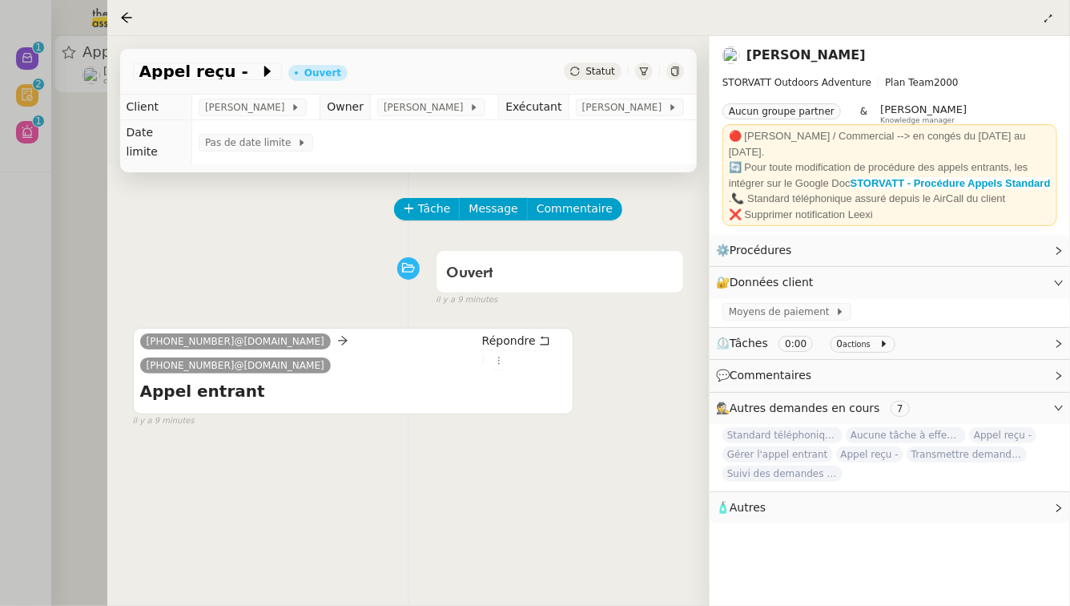
click at [0, 175] on div at bounding box center [535, 303] width 1070 height 606
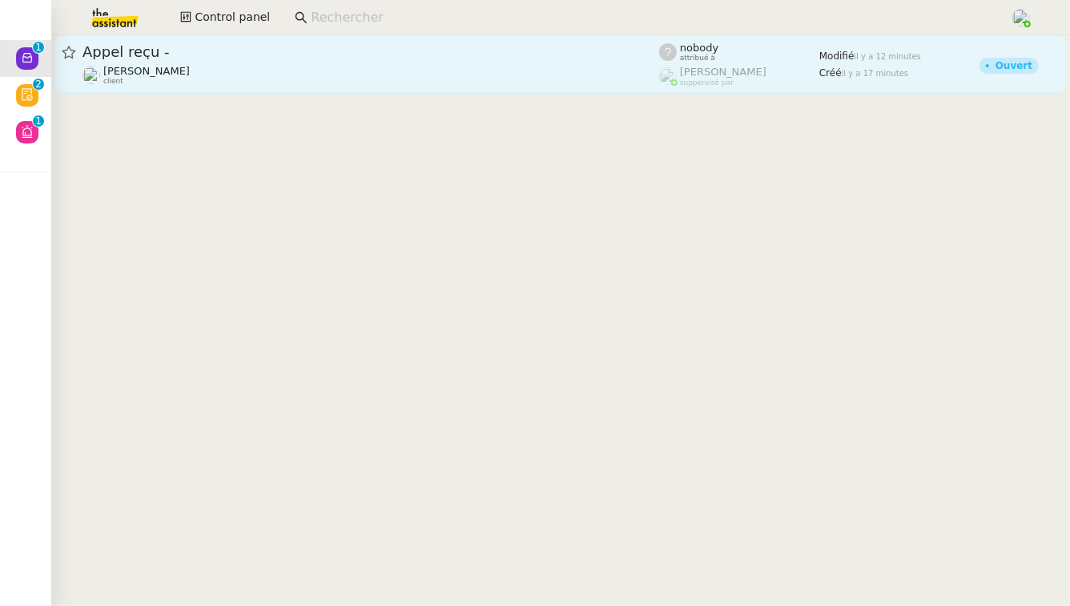
click at [246, 68] on div "[PERSON_NAME] client" at bounding box center [371, 75] width 577 height 21
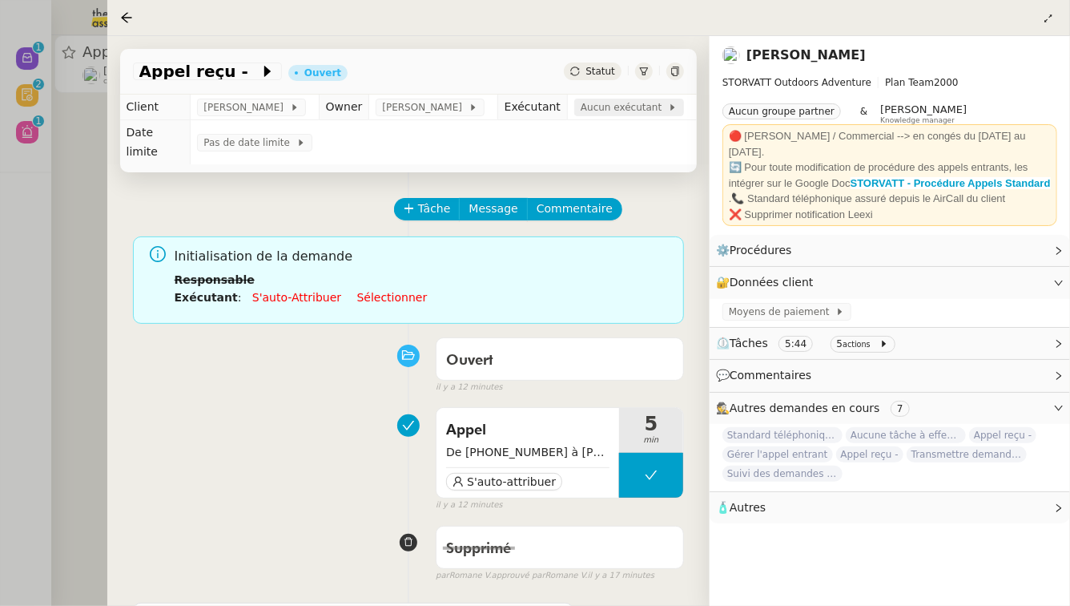
click at [630, 111] on span "Aucun exécutant" at bounding box center [624, 107] width 87 height 16
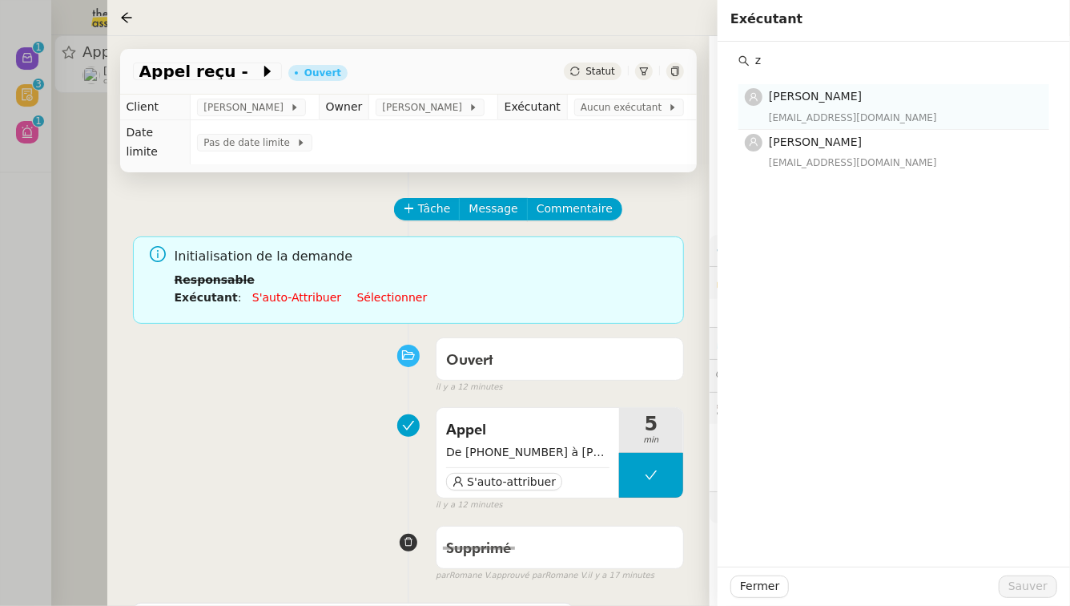
type input "z"
click at [899, 119] on div "[EMAIL_ADDRESS][DOMAIN_NAME]" at bounding box center [904, 118] width 271 height 16
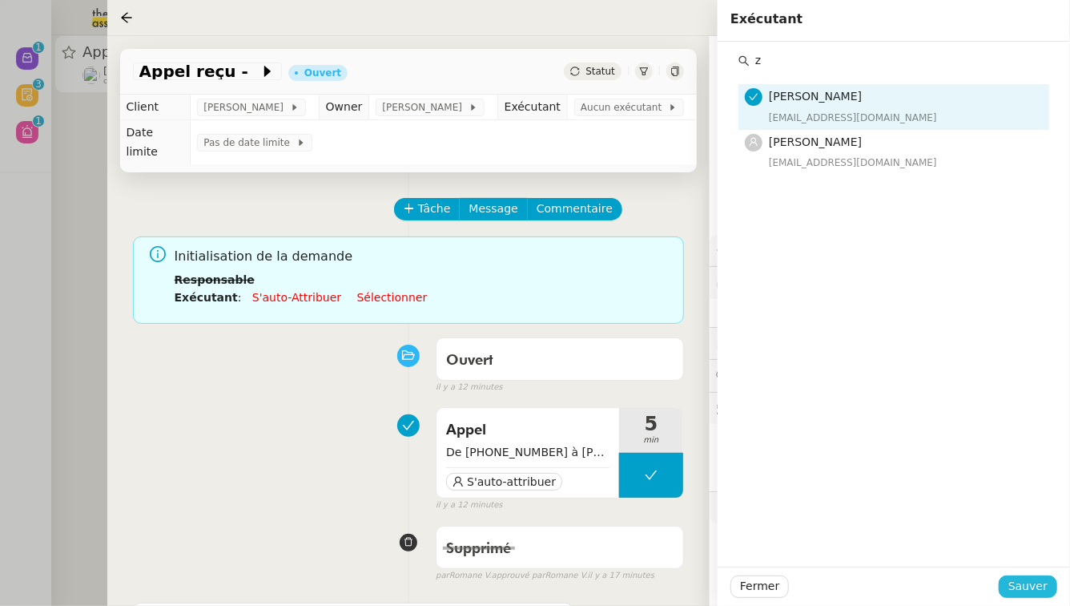
click at [1039, 585] on span "Sauver" at bounding box center [1028, 586] width 39 height 18
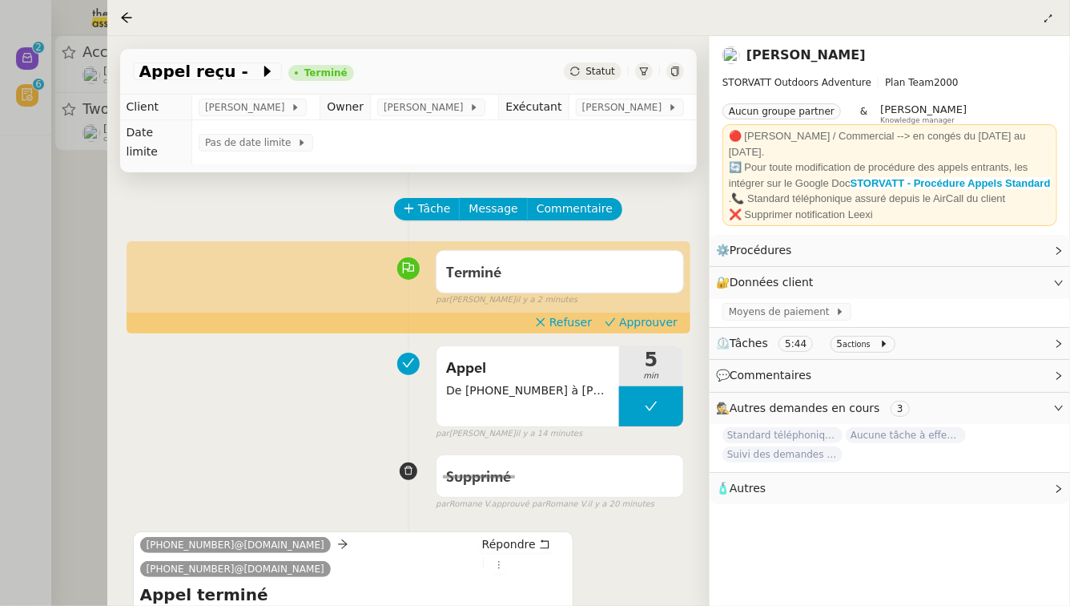
click at [25, 81] on div at bounding box center [535, 303] width 1070 height 606
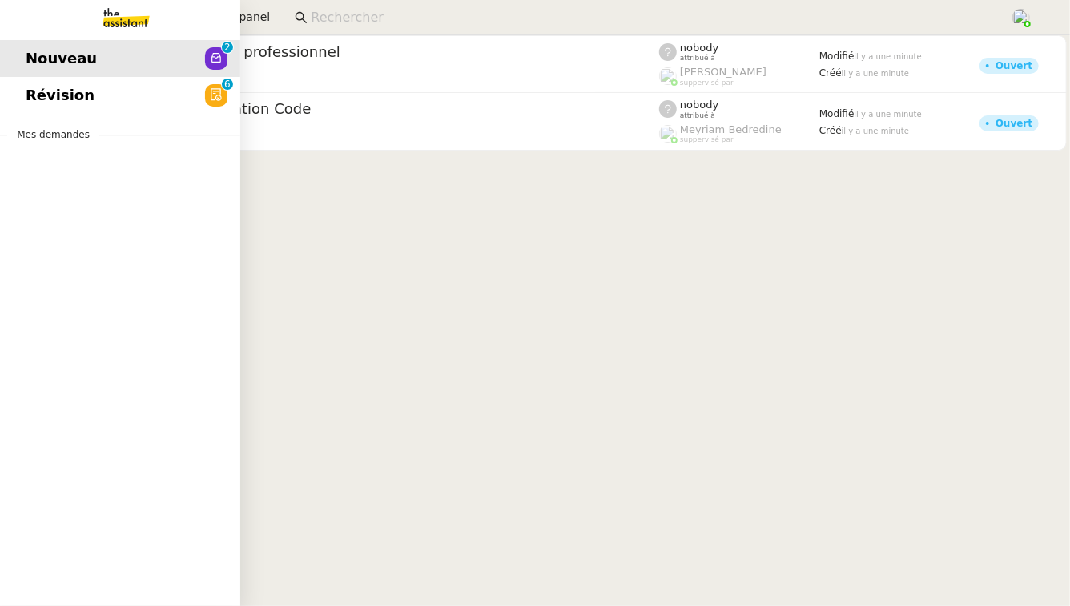
click at [26, 94] on span "Révision" at bounding box center [60, 95] width 69 height 24
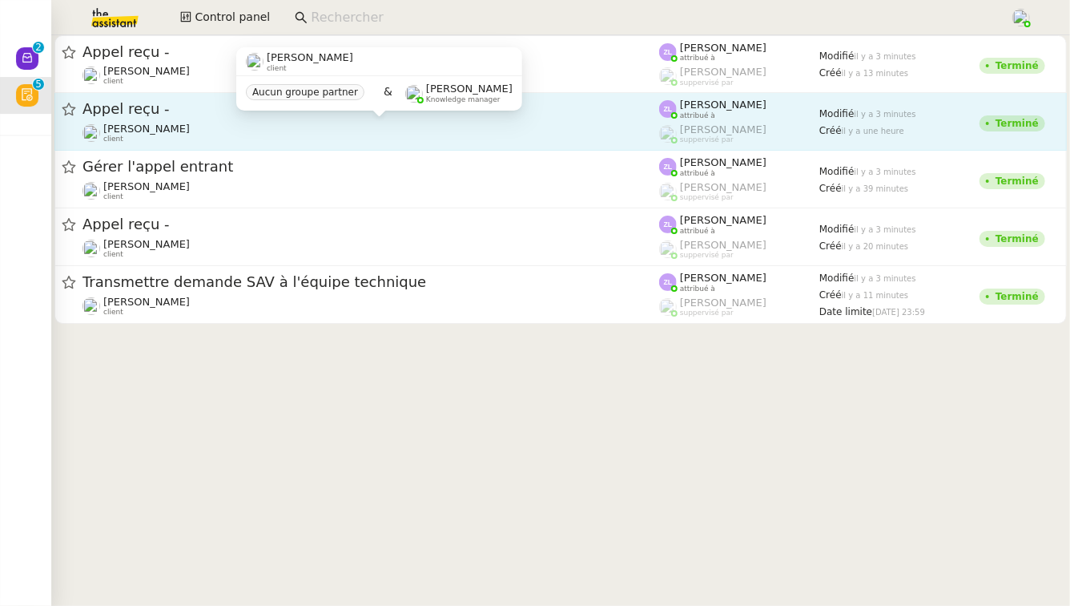
click at [467, 127] on div "[PERSON_NAME] client" at bounding box center [371, 133] width 577 height 21
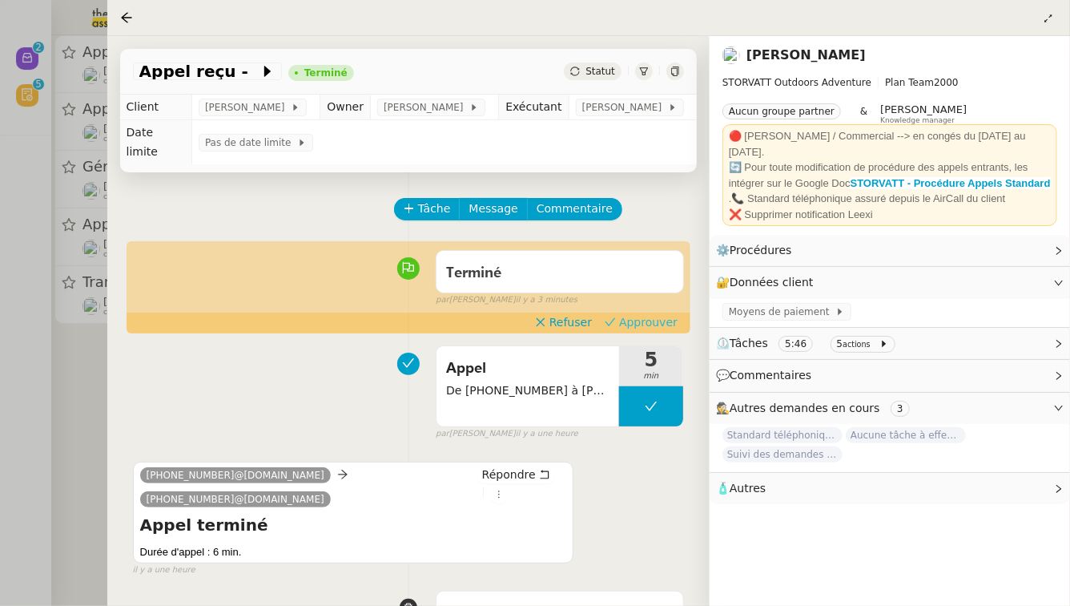
click at [622, 327] on button "Approuver" at bounding box center [641, 322] width 86 height 18
click at [0, 499] on div at bounding box center [535, 303] width 1070 height 606
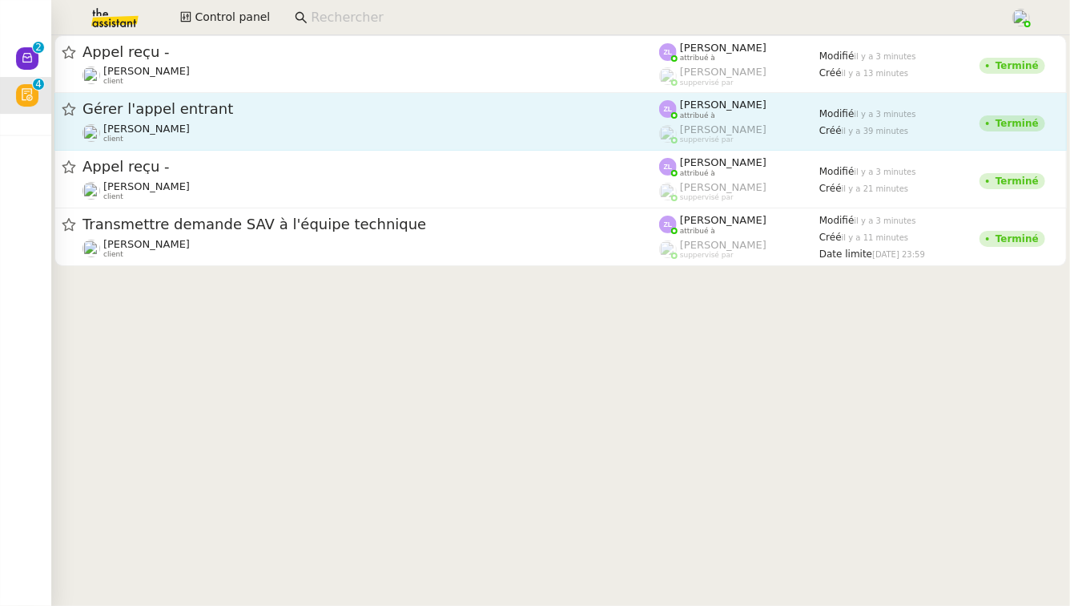
click at [417, 123] on div "[PERSON_NAME] client" at bounding box center [371, 133] width 577 height 21
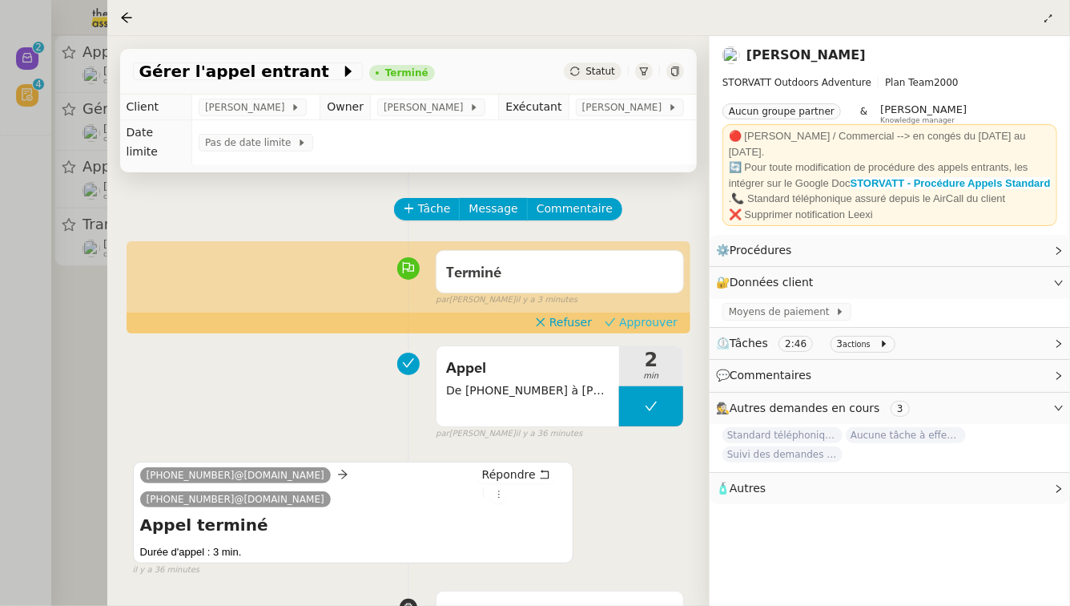
click at [666, 325] on span "Approuver" at bounding box center [648, 322] width 58 height 16
click at [0, 423] on div at bounding box center [535, 303] width 1070 height 606
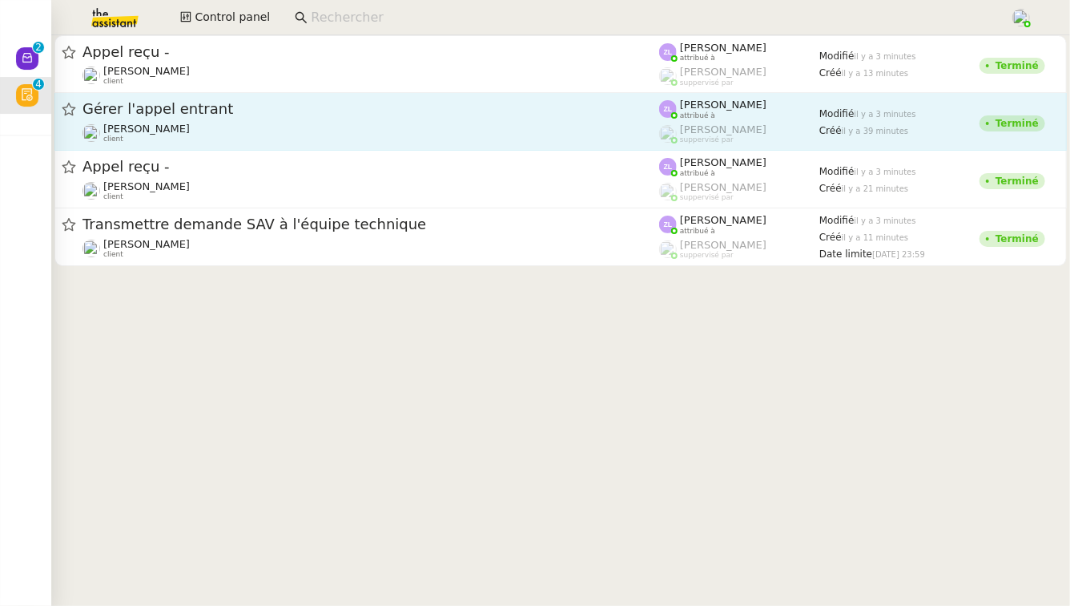
click at [421, 116] on div "Gérer l'appel entrant" at bounding box center [371, 109] width 577 height 20
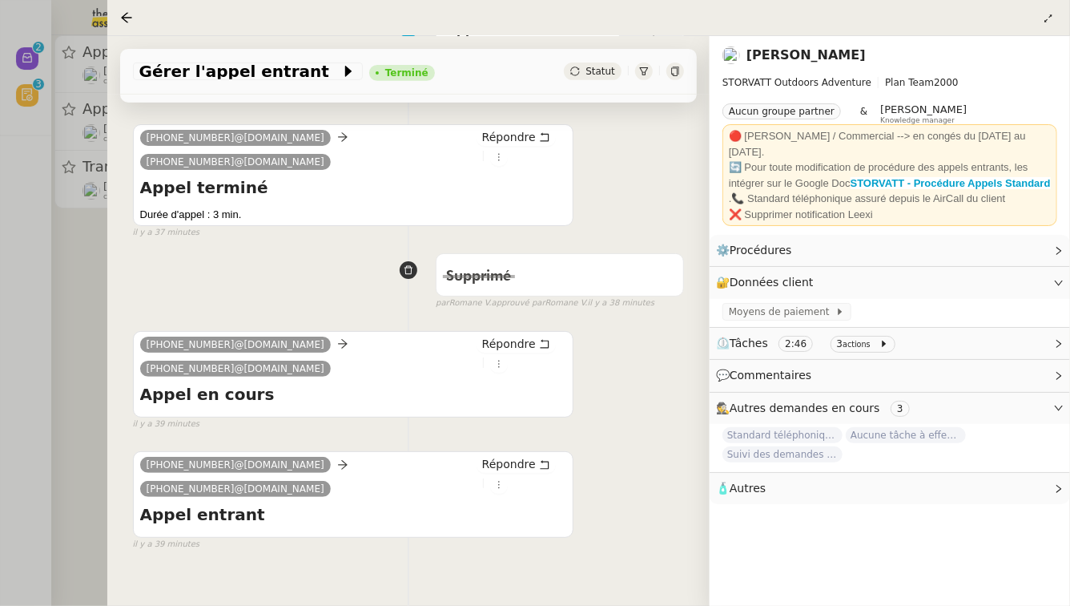
scroll to position [336, 0]
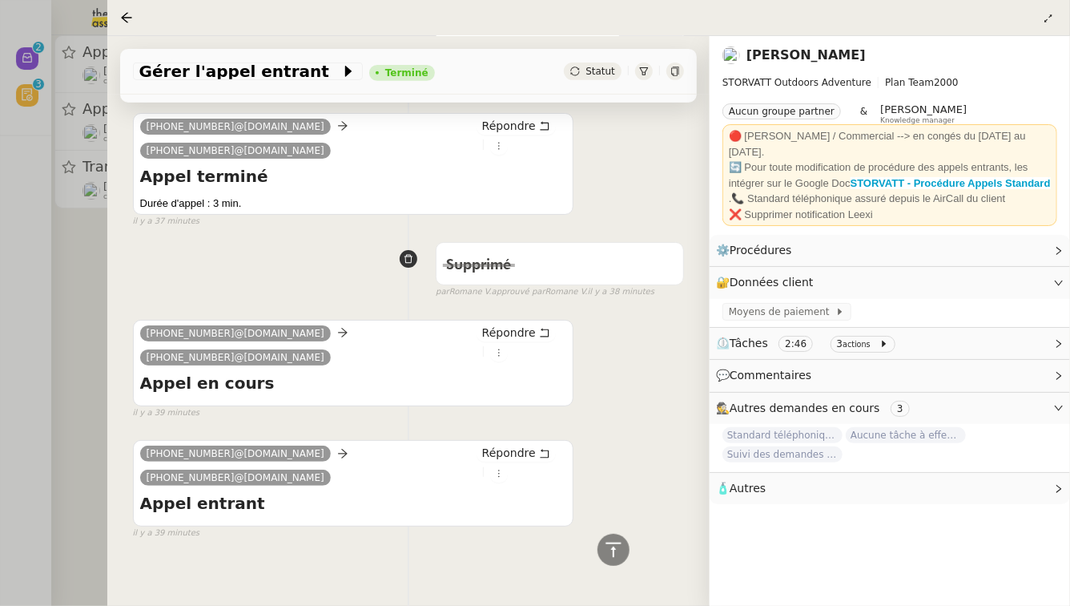
click at [0, 376] on div at bounding box center [535, 303] width 1070 height 606
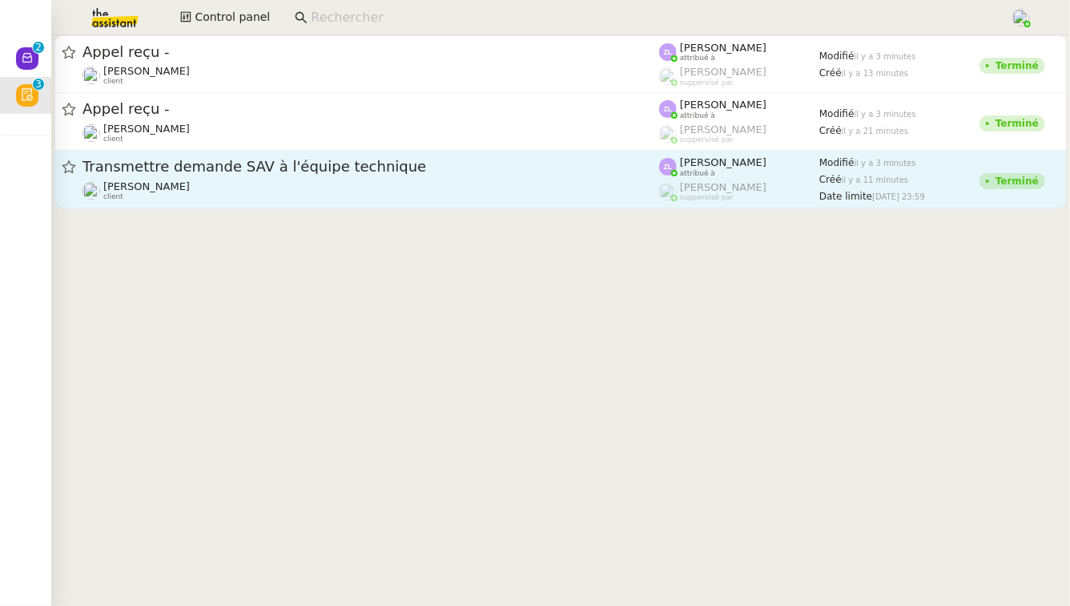
click at [269, 157] on div "Transmettre demande SAV à l'équipe technique" at bounding box center [371, 167] width 577 height 20
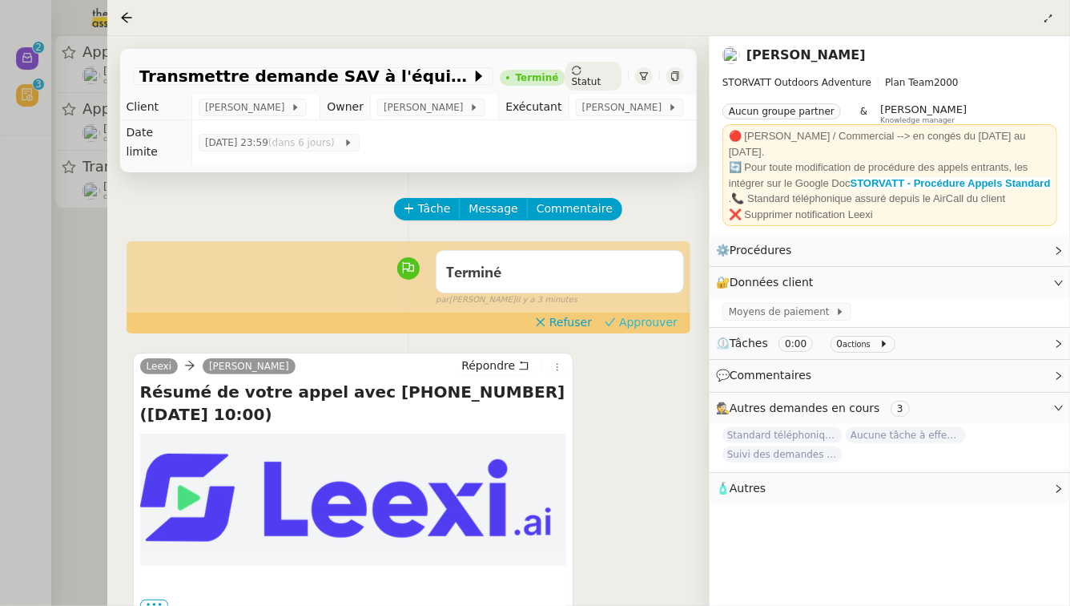
click at [647, 320] on span "Approuver" at bounding box center [648, 322] width 58 height 16
click at [0, 339] on div at bounding box center [535, 303] width 1070 height 606
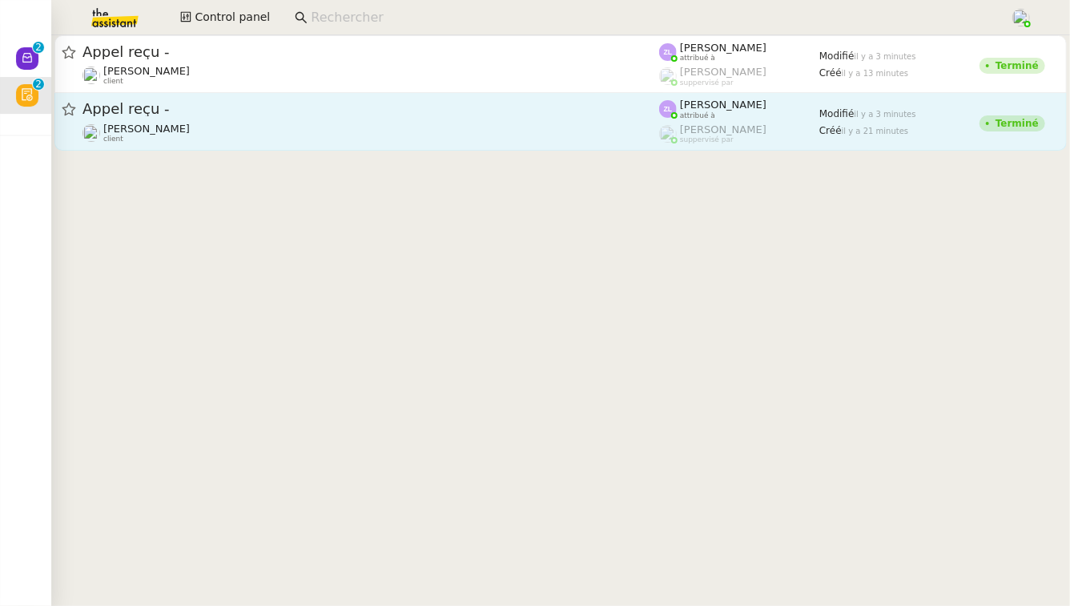
click at [417, 115] on span "Appel reçu -" at bounding box center [371, 109] width 577 height 14
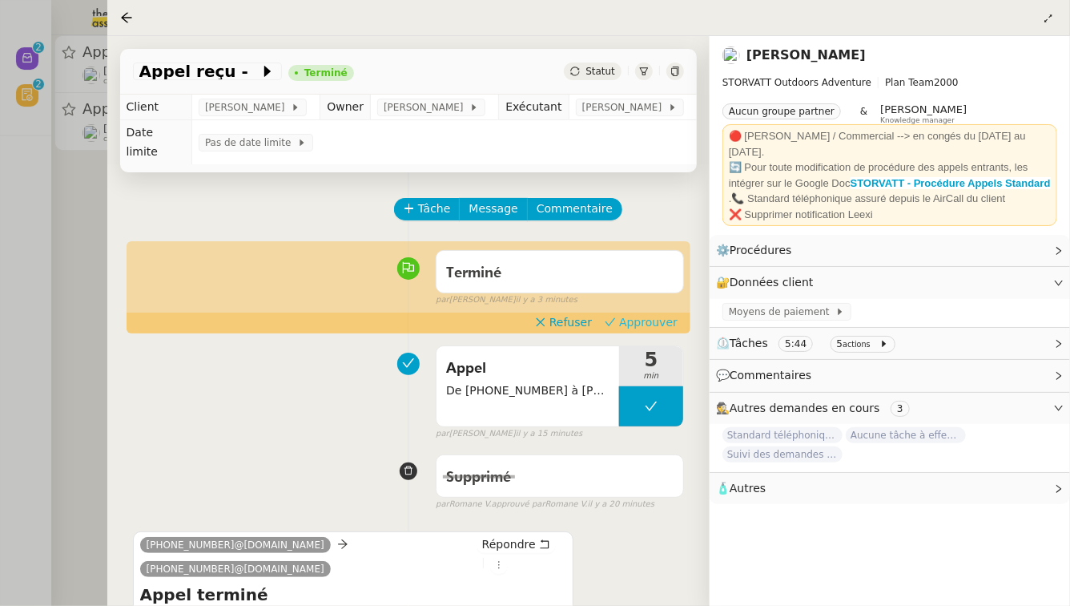
click at [662, 323] on span "Approuver" at bounding box center [648, 322] width 58 height 16
click at [0, 324] on div at bounding box center [535, 303] width 1070 height 606
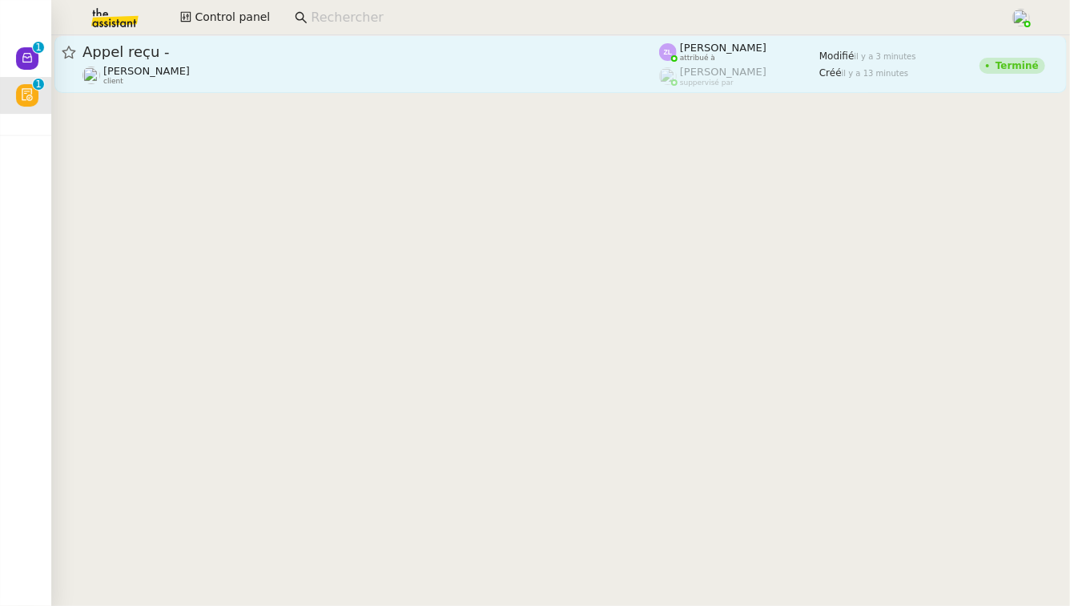
click at [360, 54] on span "Appel reçu -" at bounding box center [371, 52] width 577 height 14
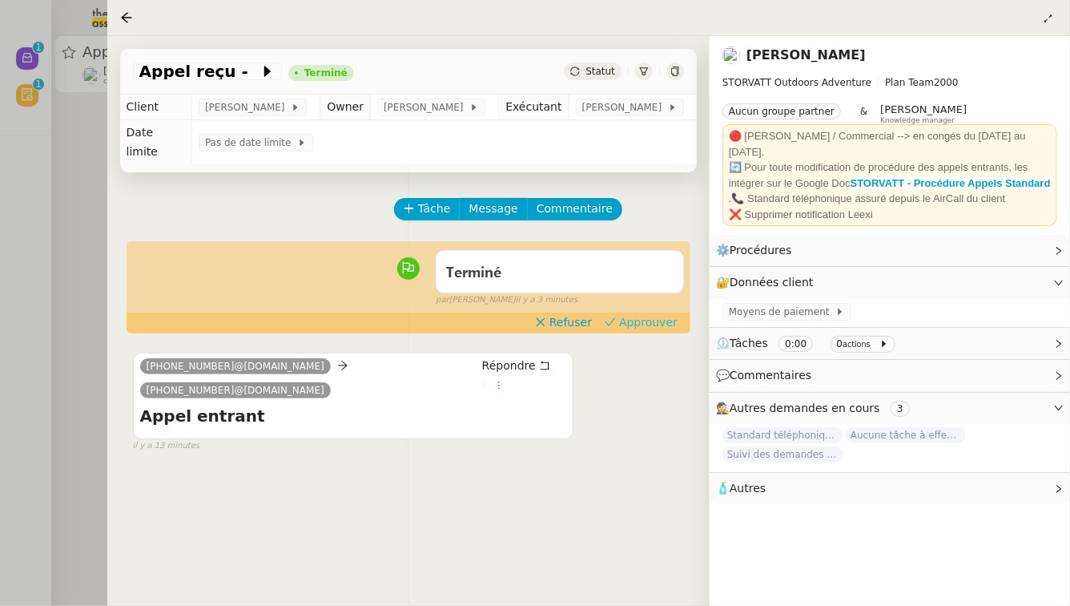
click at [646, 318] on span "Approuver" at bounding box center [648, 322] width 58 height 16
click at [0, 245] on div at bounding box center [535, 303] width 1070 height 606
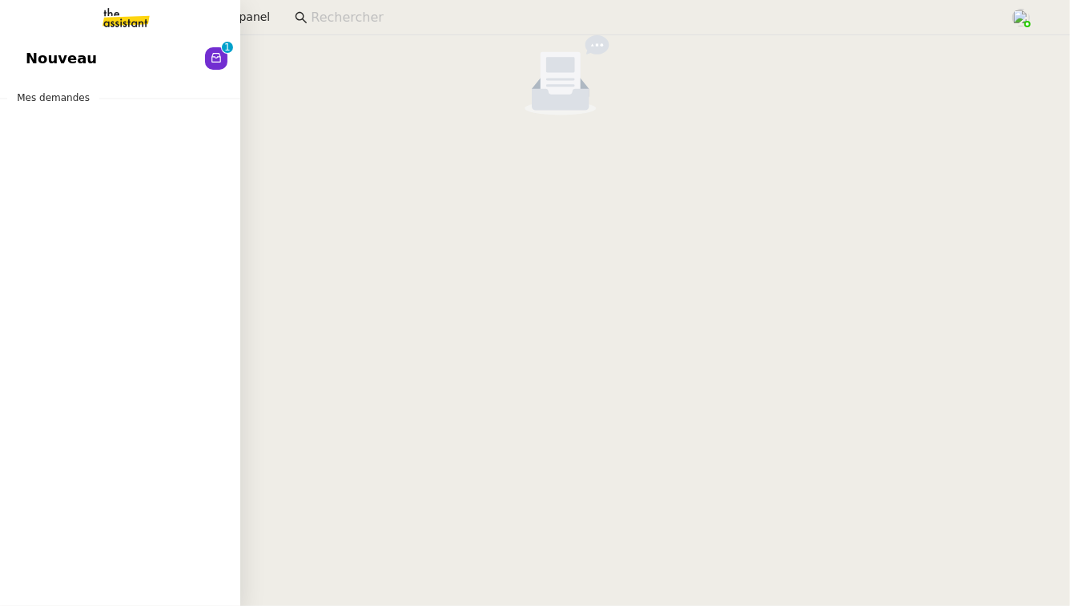
click at [50, 61] on span "Nouveau" at bounding box center [61, 58] width 71 height 24
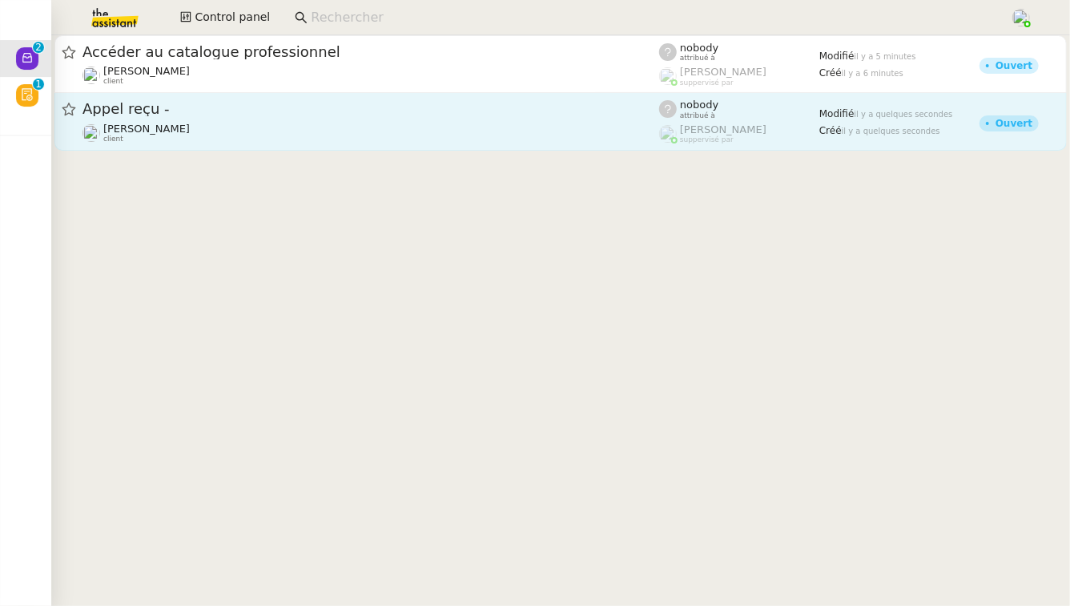
click at [354, 115] on span "Appel reçu -" at bounding box center [371, 109] width 577 height 14
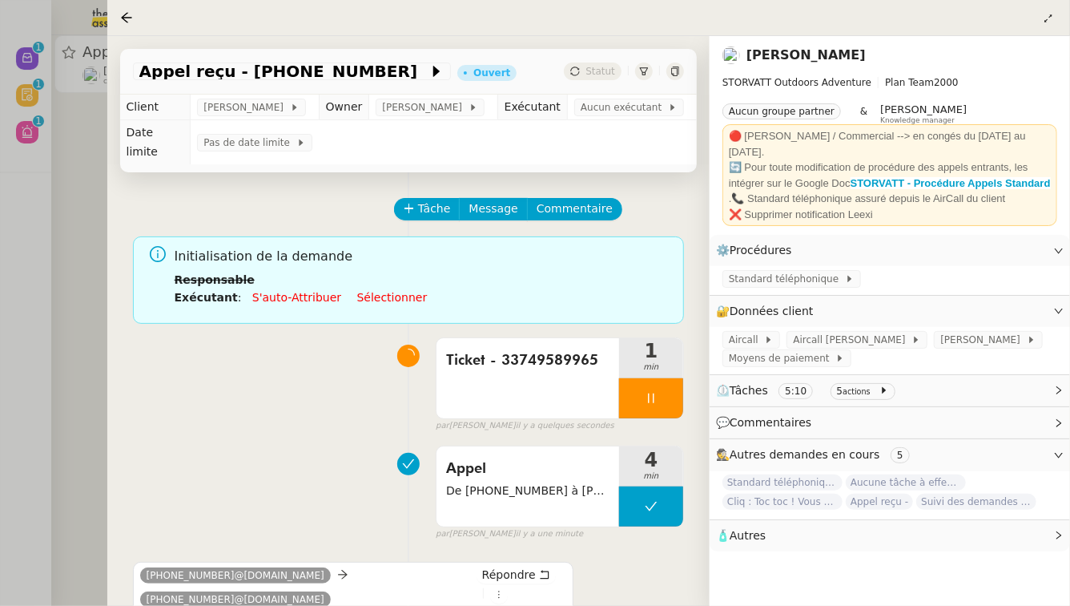
click at [72, 165] on div at bounding box center [535, 303] width 1070 height 606
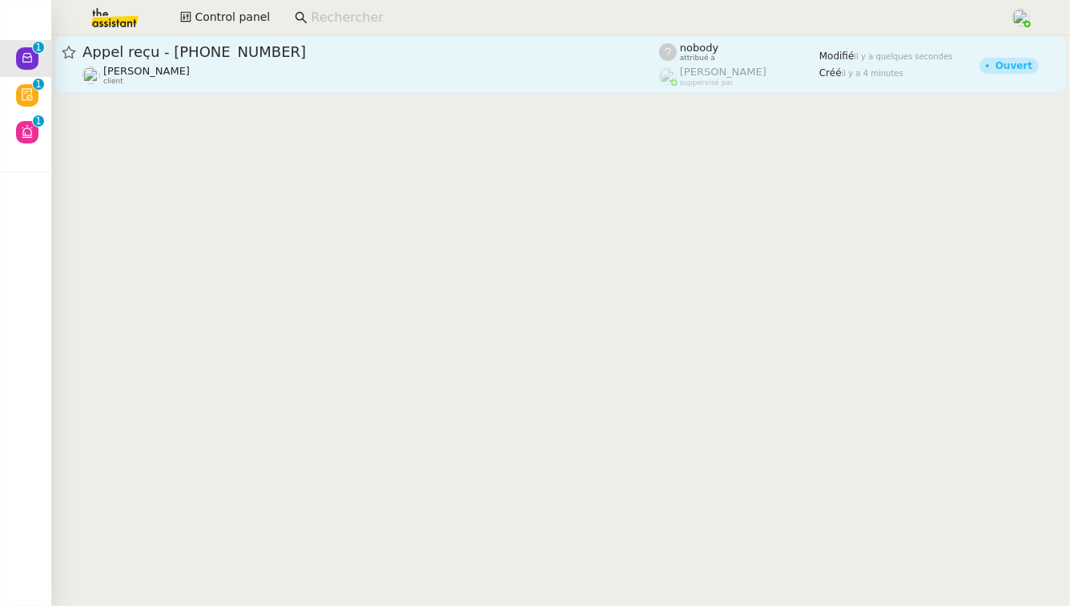
click at [161, 81] on div "[PERSON_NAME] client" at bounding box center [146, 75] width 87 height 21
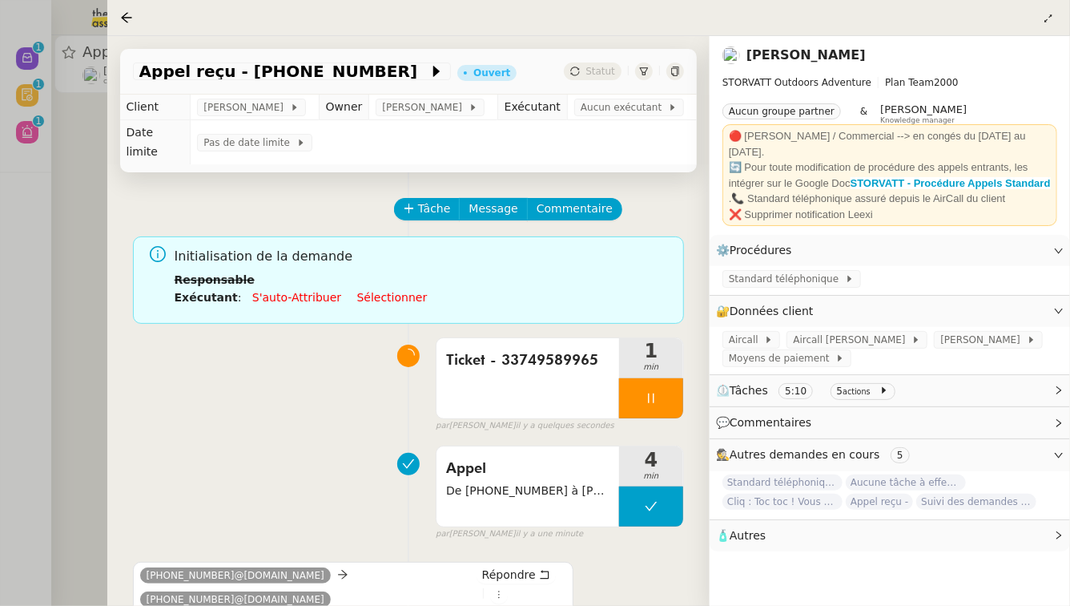
click at [42, 162] on div at bounding box center [535, 303] width 1070 height 606
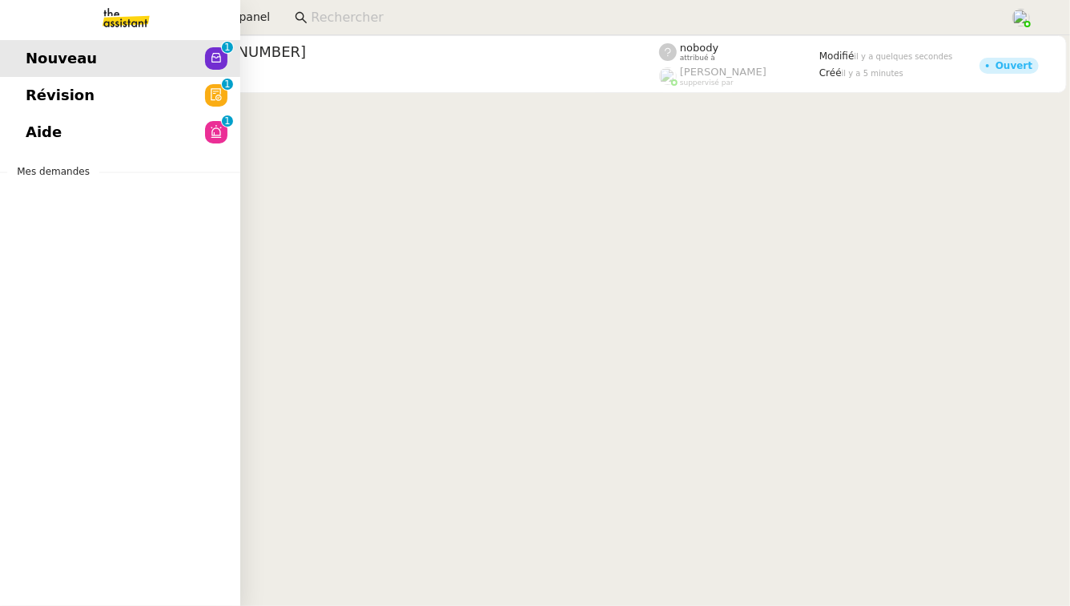
click at [62, 86] on span "Révision" at bounding box center [60, 95] width 69 height 24
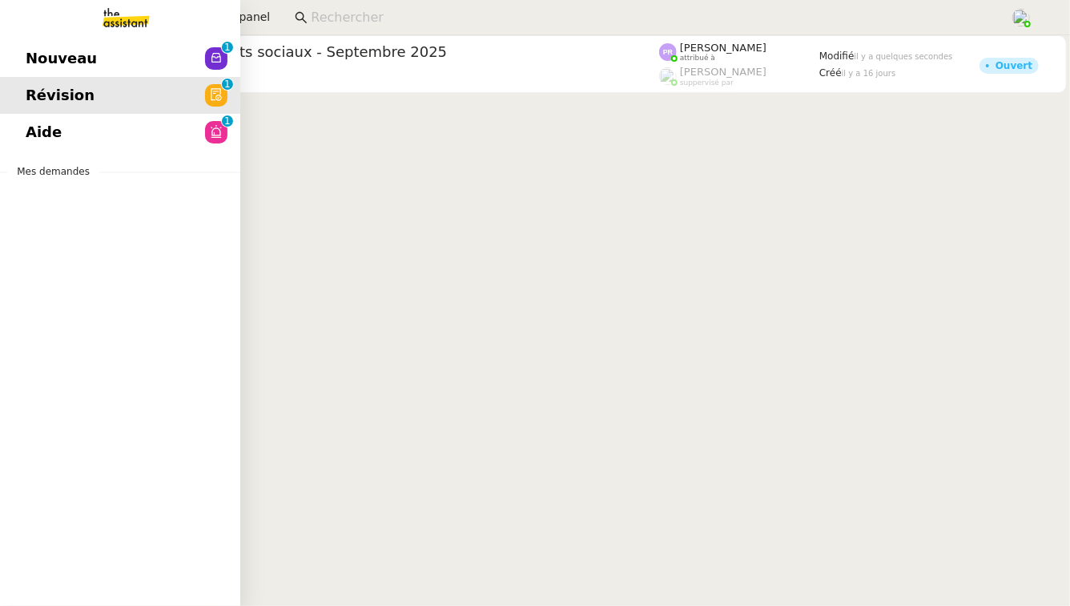
click at [53, 118] on link "Aide 0 1 2 3 4 5 6 7 8 9" at bounding box center [120, 132] width 240 height 37
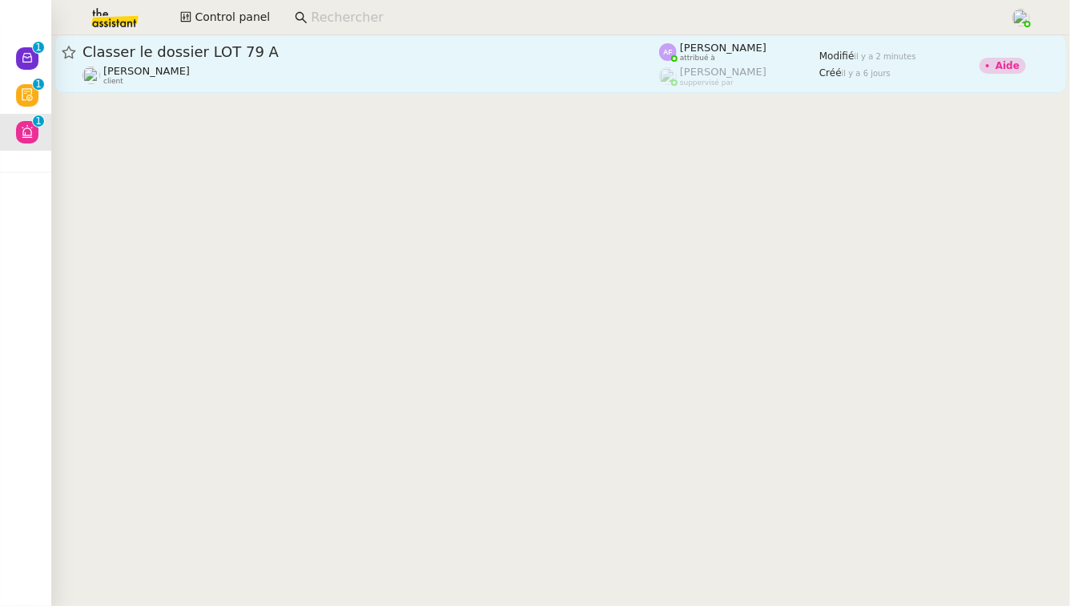
click at [420, 70] on div "[PERSON_NAME] client" at bounding box center [371, 75] width 577 height 21
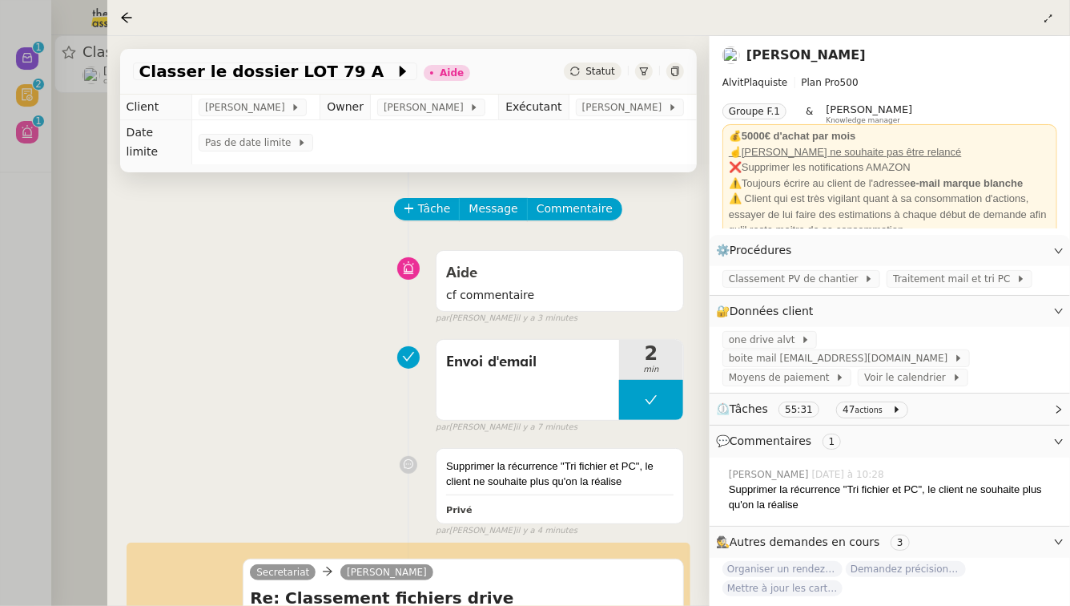
click at [66, 172] on div at bounding box center [535, 303] width 1070 height 606
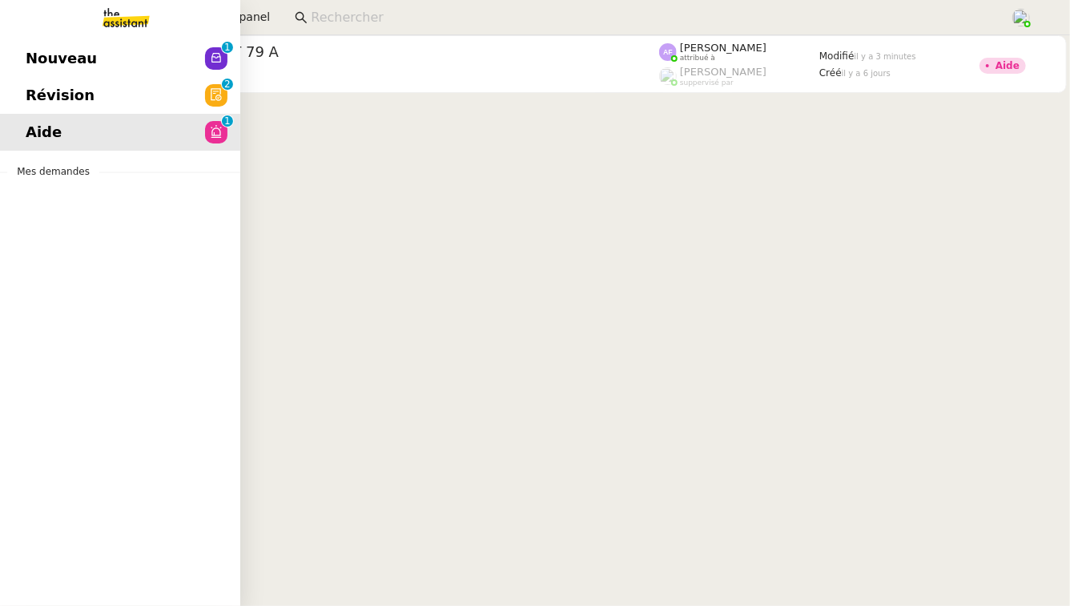
click at [38, 102] on span "Révision" at bounding box center [60, 95] width 69 height 24
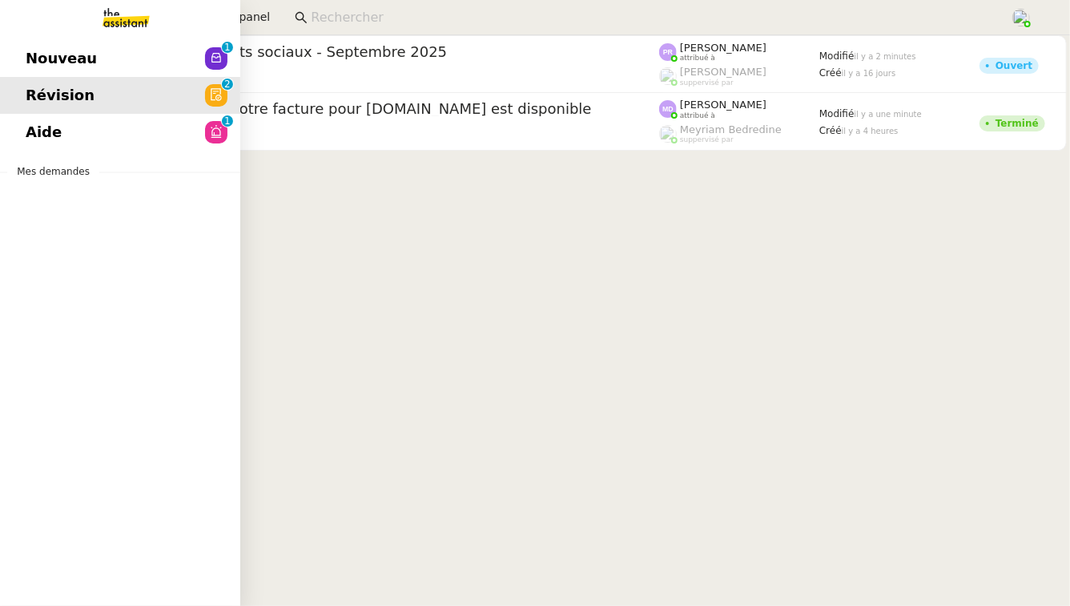
click at [54, 46] on span "Nouveau" at bounding box center [61, 58] width 71 height 24
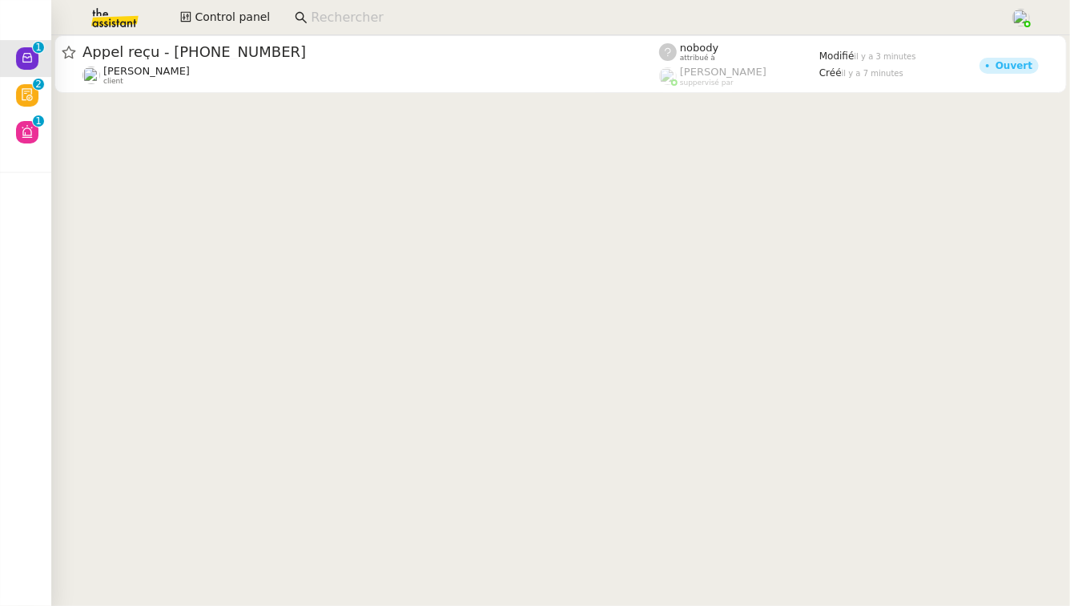
click at [349, 93] on div at bounding box center [560, 65] width 1019 height 61
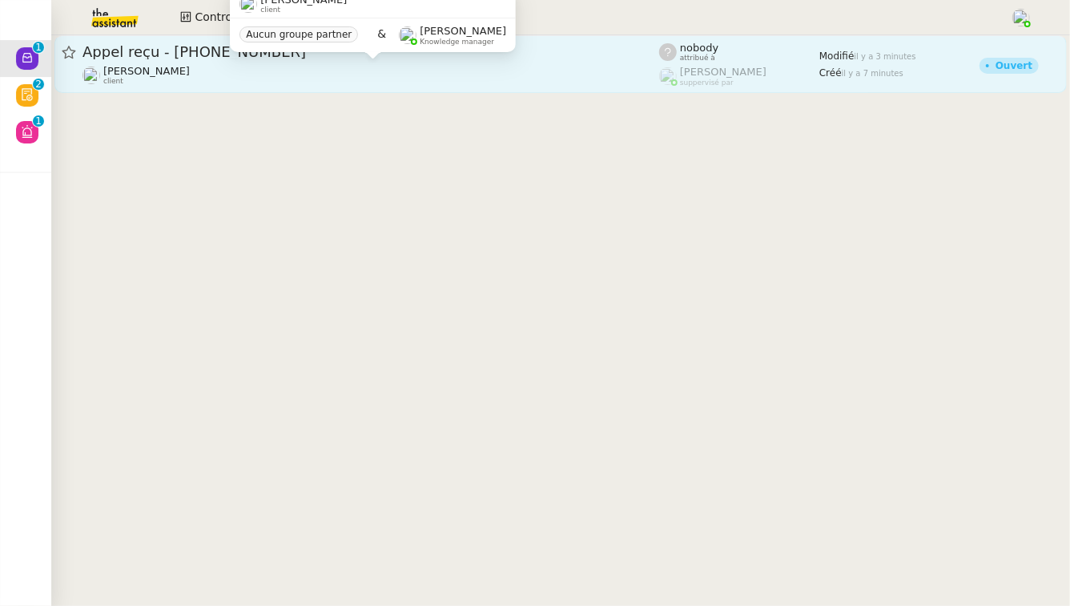
click at [352, 79] on div "[PERSON_NAME] client" at bounding box center [371, 75] width 577 height 21
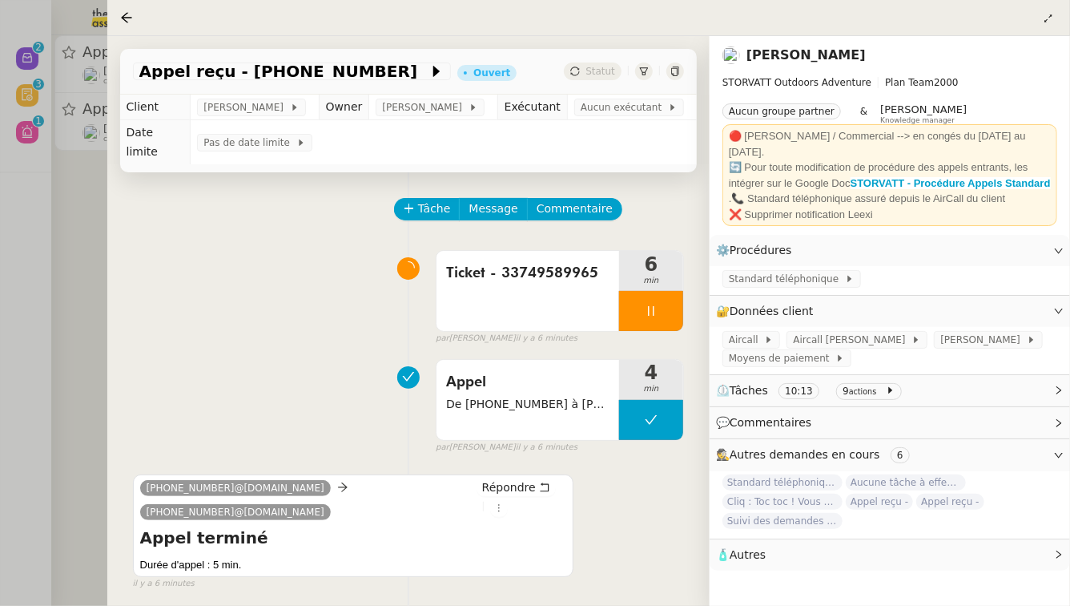
click at [2, 278] on div at bounding box center [535, 303] width 1070 height 606
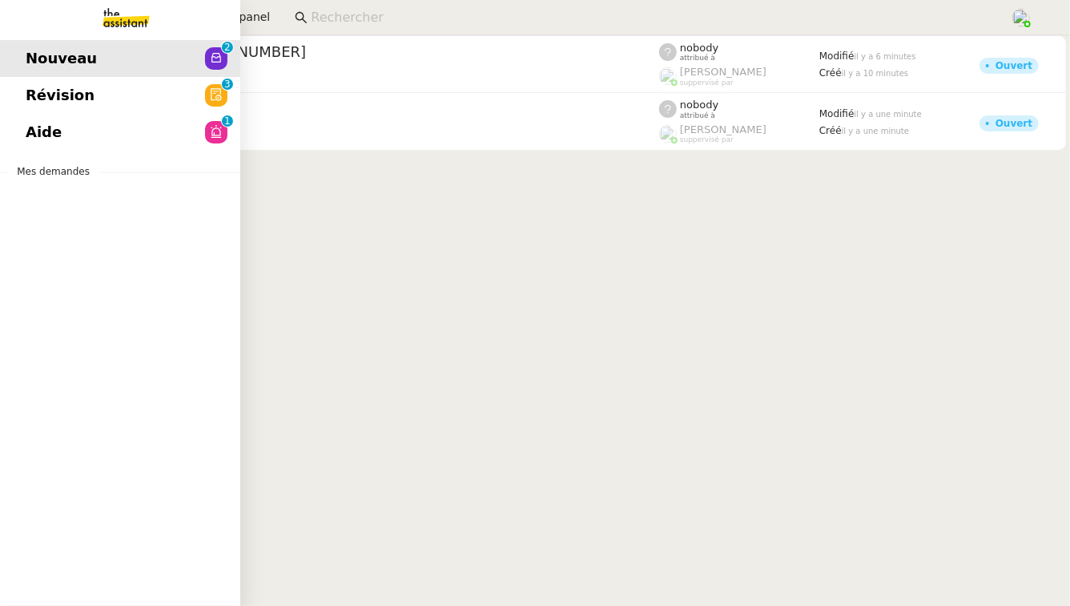
click at [45, 95] on span "Révision" at bounding box center [60, 95] width 69 height 24
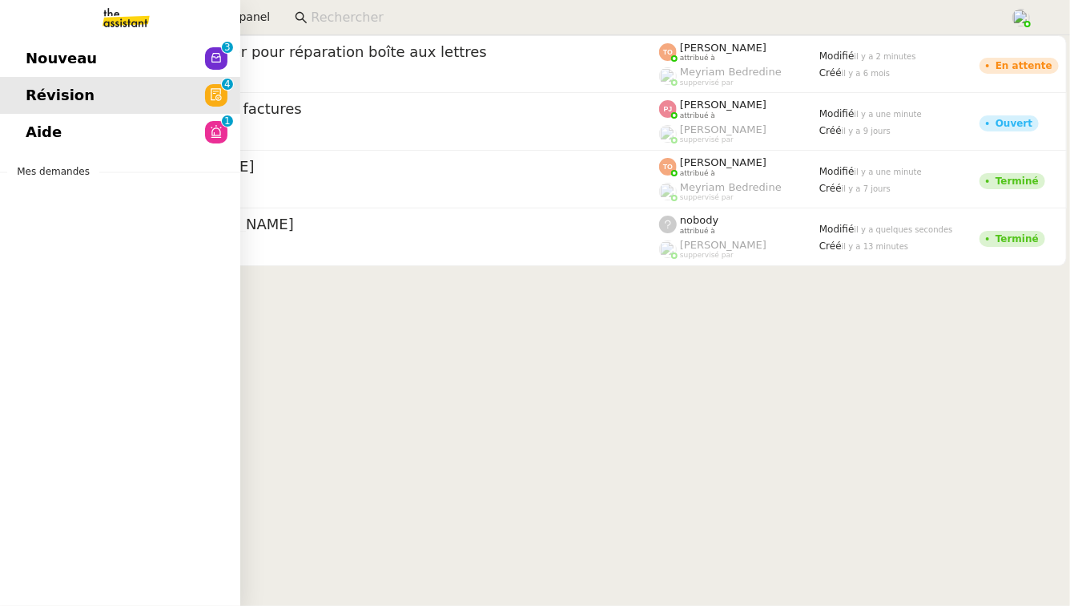
click at [62, 61] on span "Nouveau" at bounding box center [61, 58] width 71 height 24
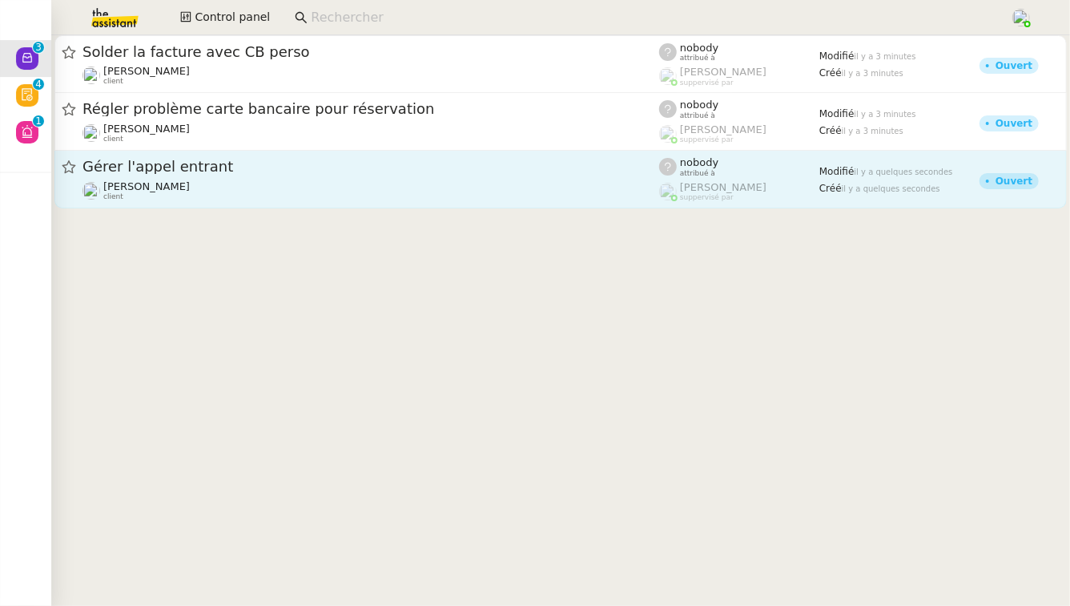
click at [327, 163] on span "Gérer l'appel entrant" at bounding box center [371, 166] width 577 height 14
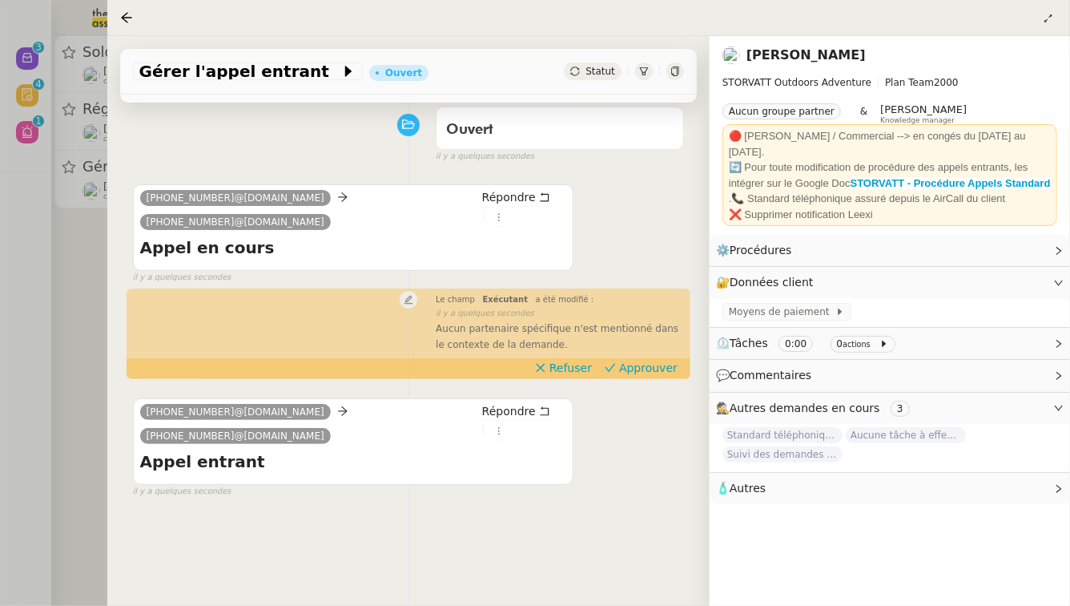
scroll to position [224, 0]
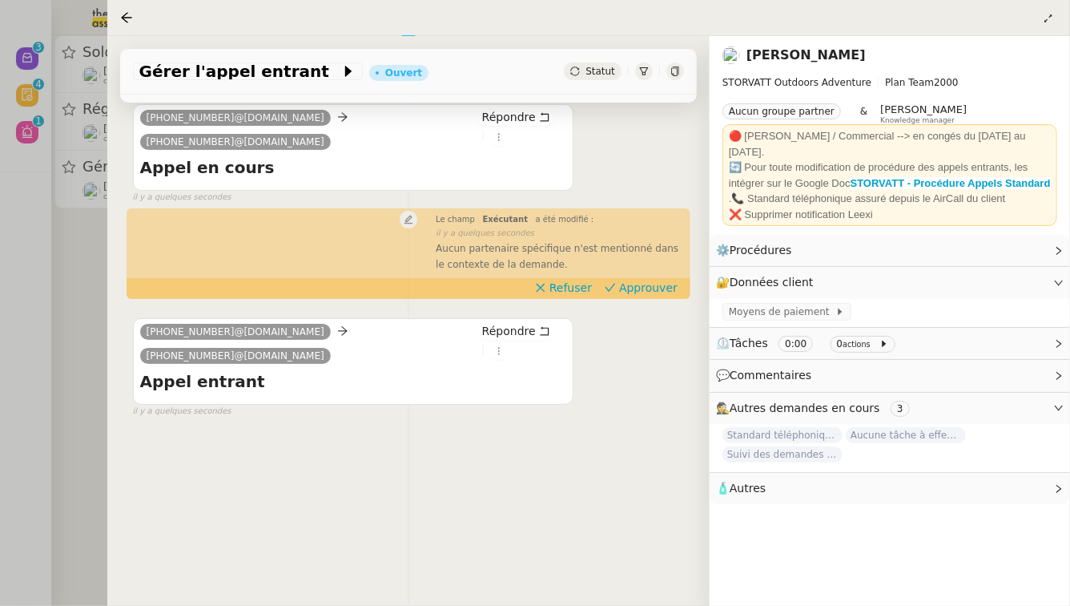
click at [30, 342] on div at bounding box center [535, 303] width 1070 height 606
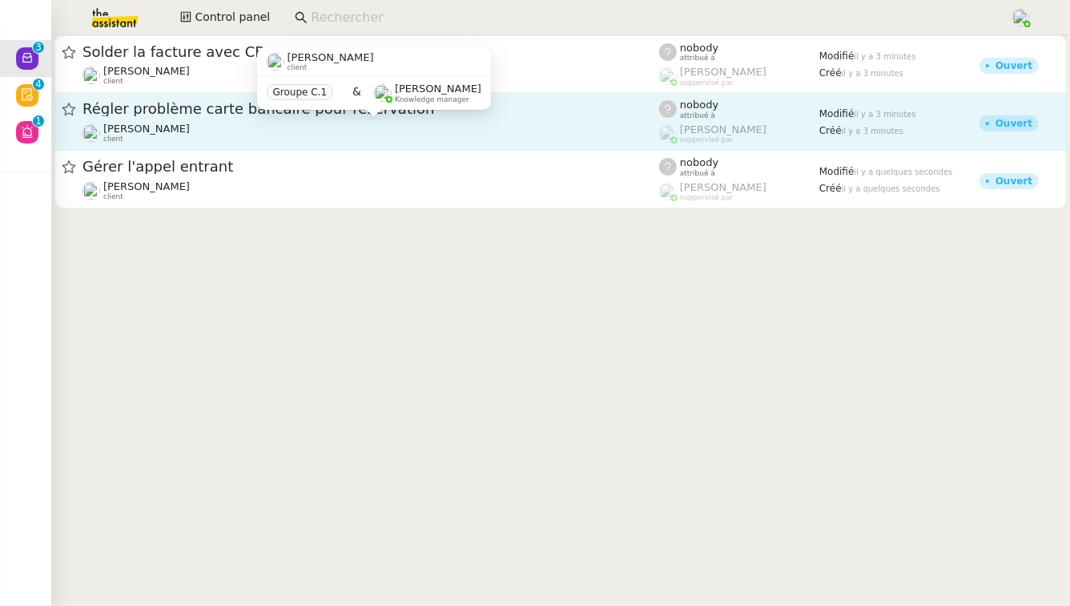
click at [263, 124] on div "[PERSON_NAME] client" at bounding box center [371, 133] width 577 height 21
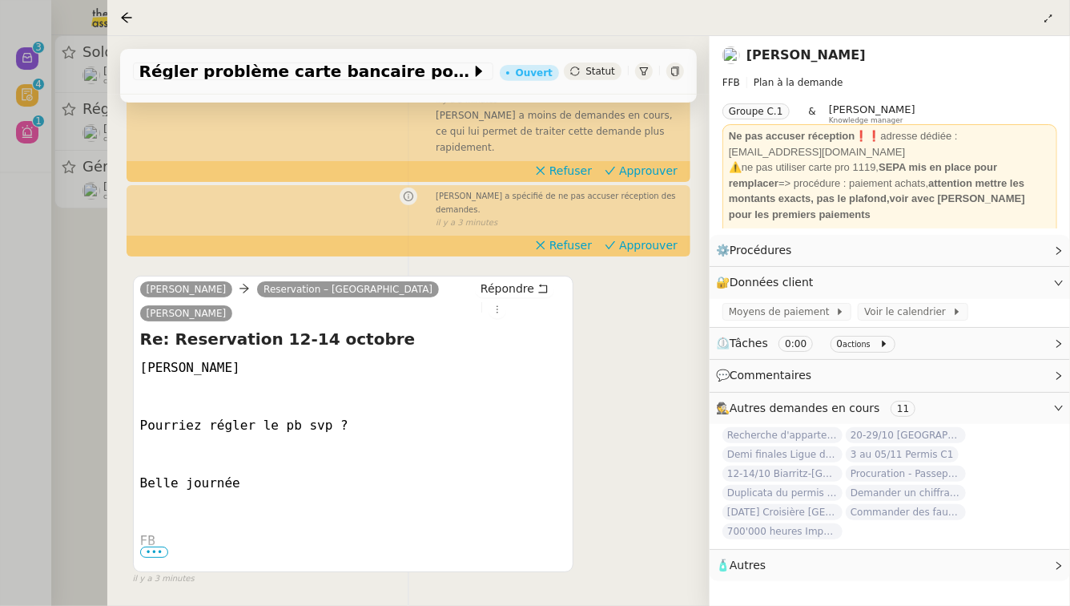
scroll to position [352, 0]
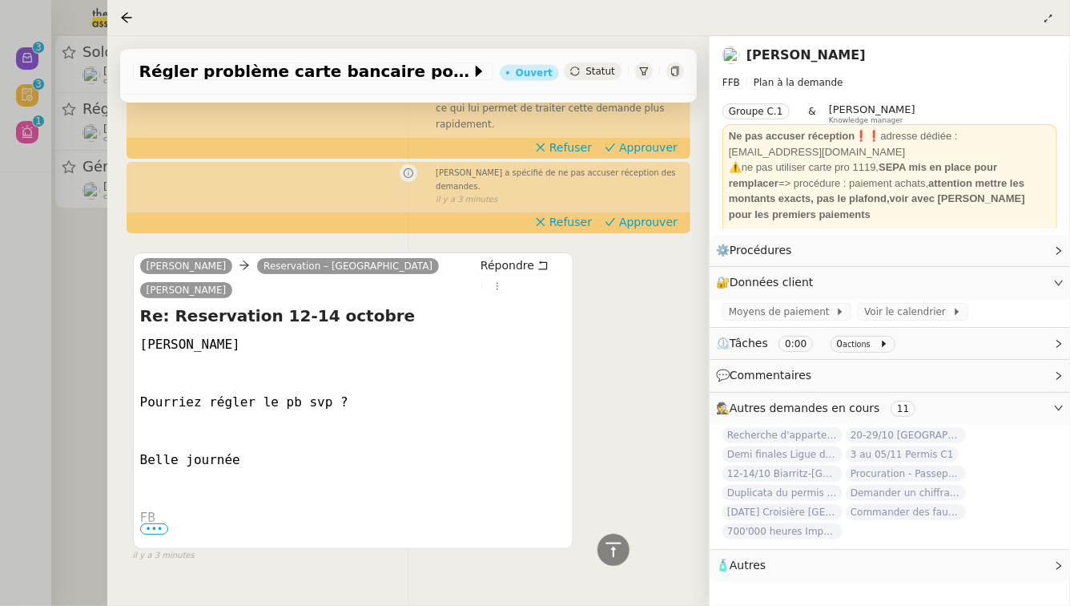
click at [159, 523] on span "•••" at bounding box center [154, 528] width 29 height 11
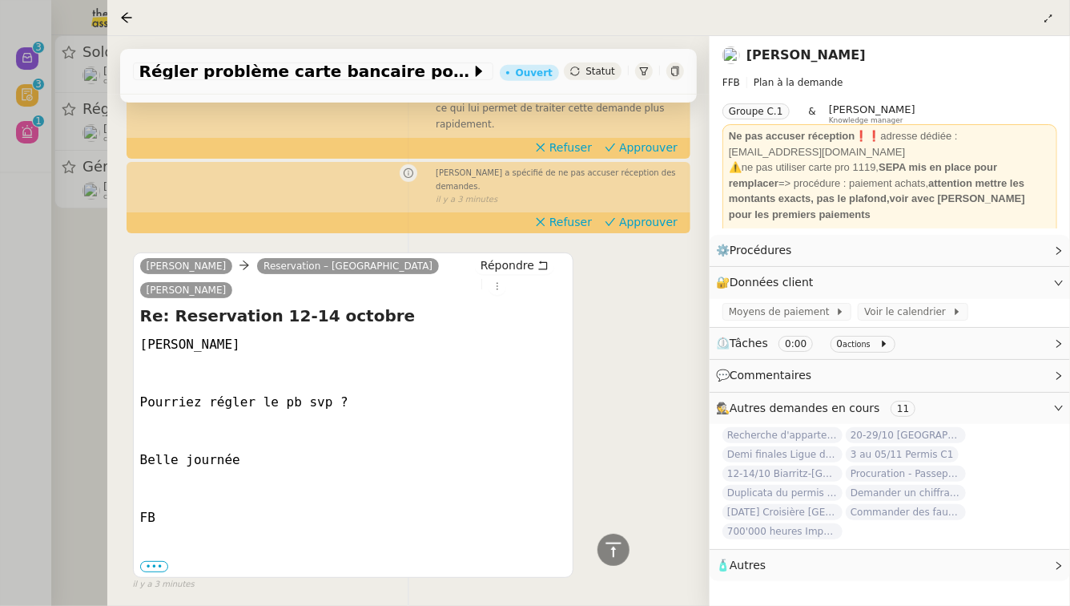
scroll to position [381, 0]
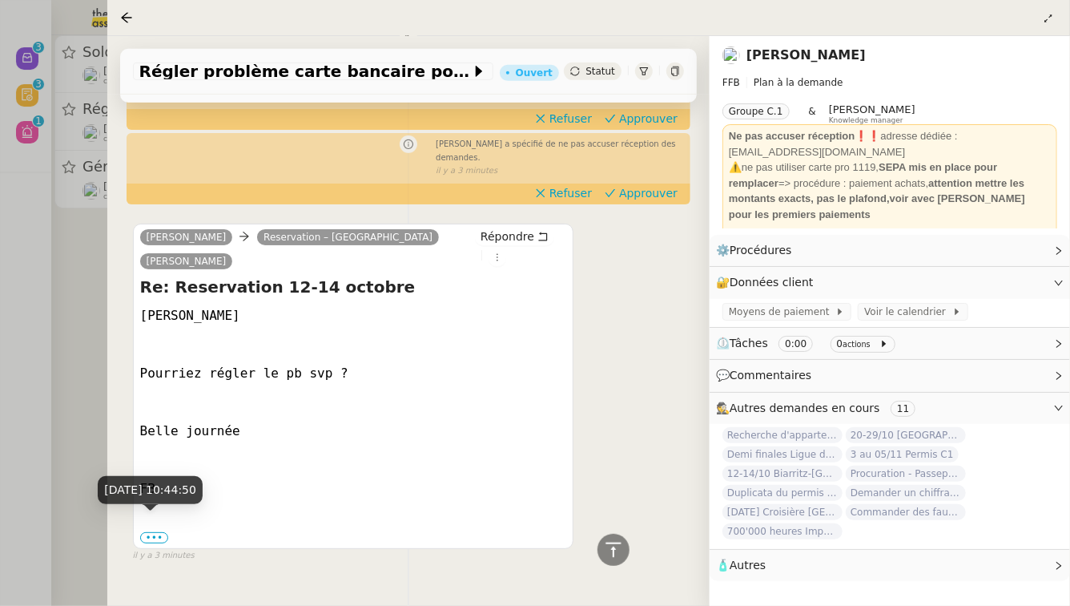
click at [146, 507] on div "[DATE] 10:44:50" at bounding box center [150, 496] width 105 height 40
click at [147, 532] on label "•••" at bounding box center [154, 537] width 29 height 11
click at [0, 0] on input "•••" at bounding box center [0, 0] width 0 height 0
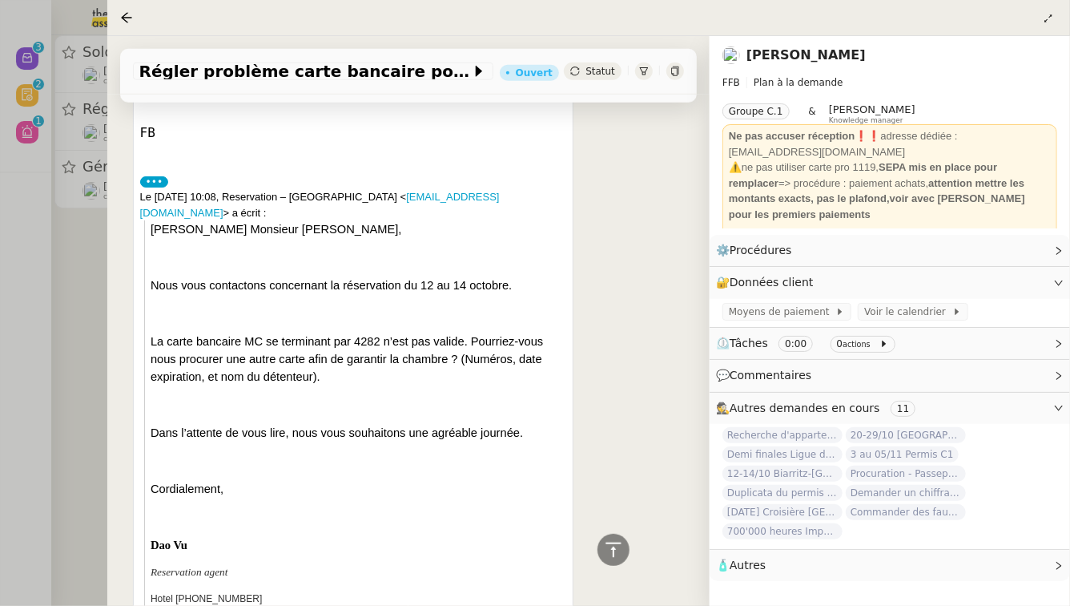
scroll to position [736, 0]
click at [35, 317] on div at bounding box center [535, 303] width 1070 height 606
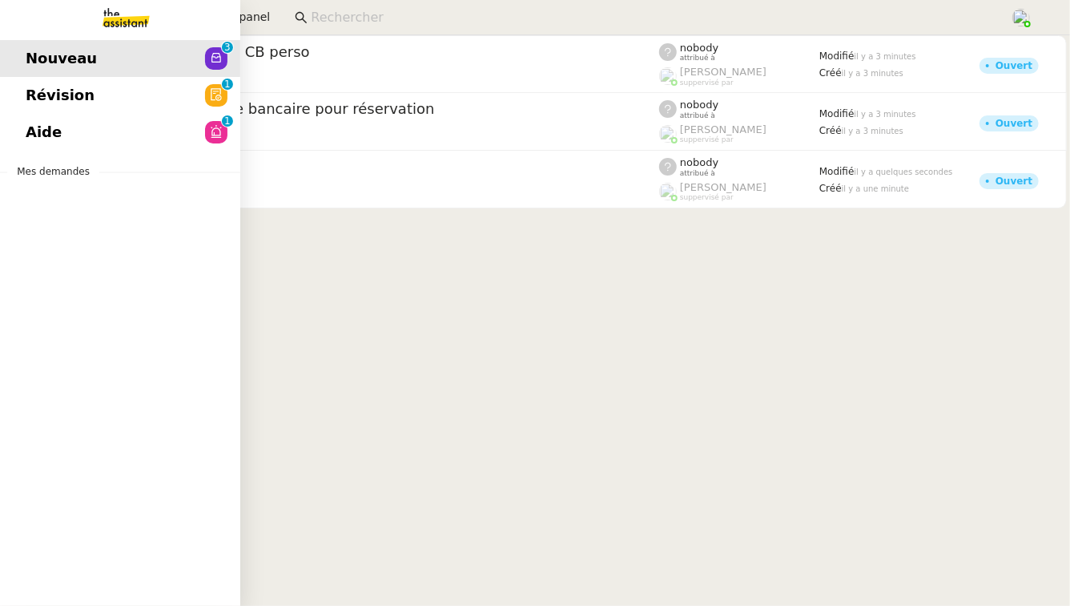
click at [94, 97] on link "Révision 0 1 2 3 4 5 6 7 8 9" at bounding box center [120, 95] width 240 height 37
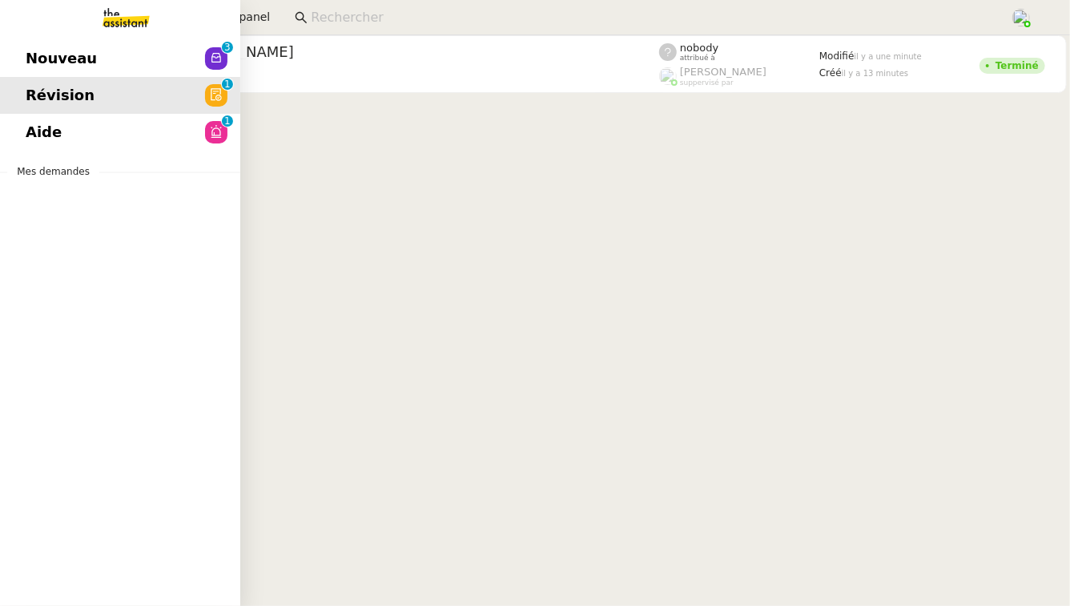
click at [115, 130] on link "Aide 0 1 2 3 4 5 6 7 8 9" at bounding box center [120, 132] width 240 height 37
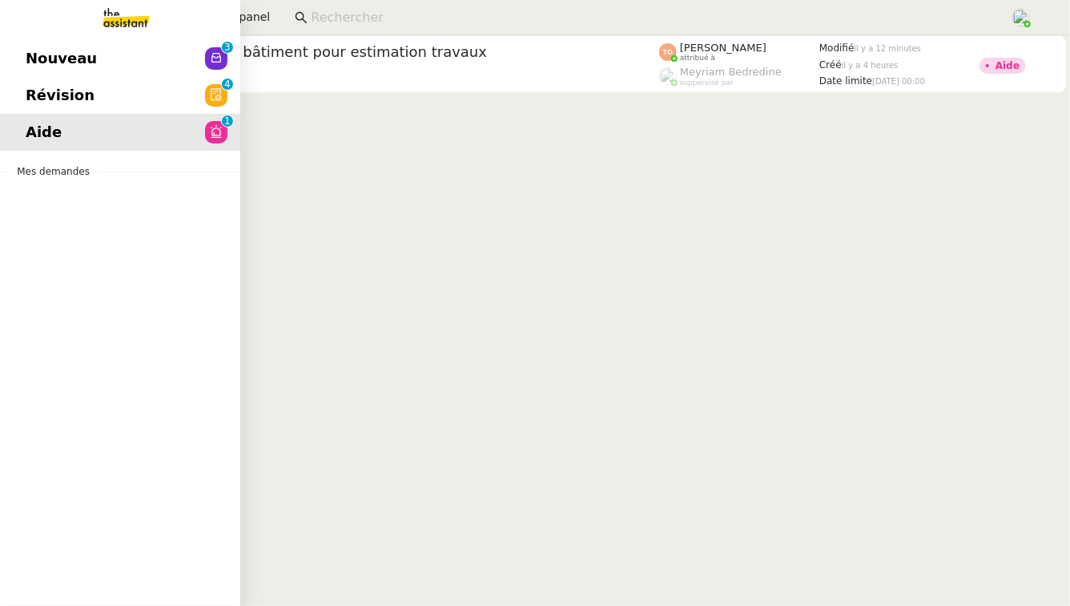
click at [74, 68] on span "Nouveau" at bounding box center [61, 58] width 71 height 24
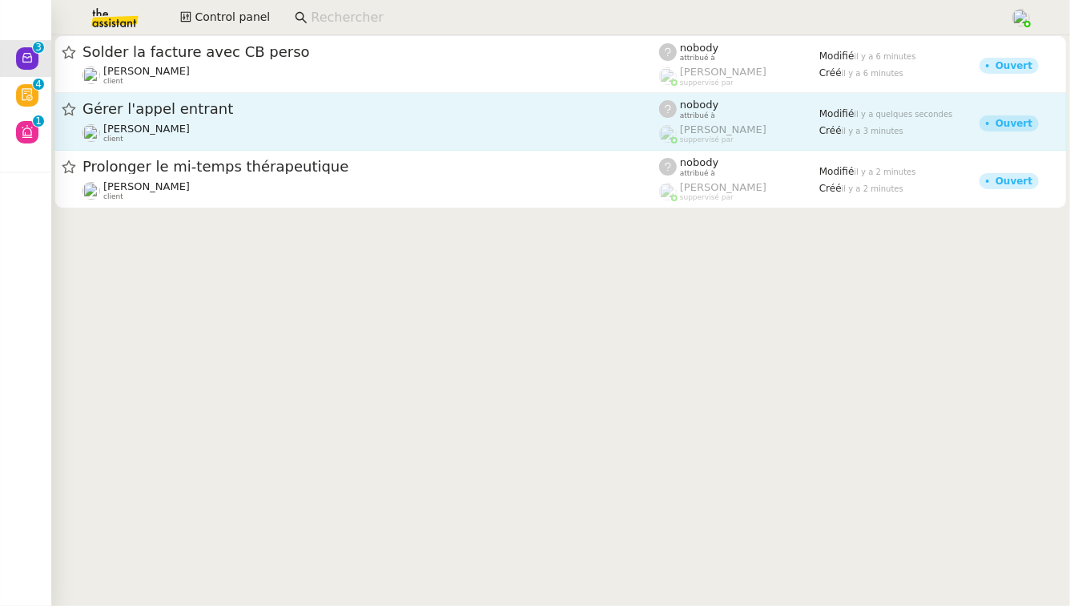
click at [312, 147] on link "Gérer l'appel entrant [PERSON_NAME] client nobody attribué à [PERSON_NAME] supp…" at bounding box center [560, 122] width 1013 height 58
